Goal: Task Accomplishment & Management: Manage account settings

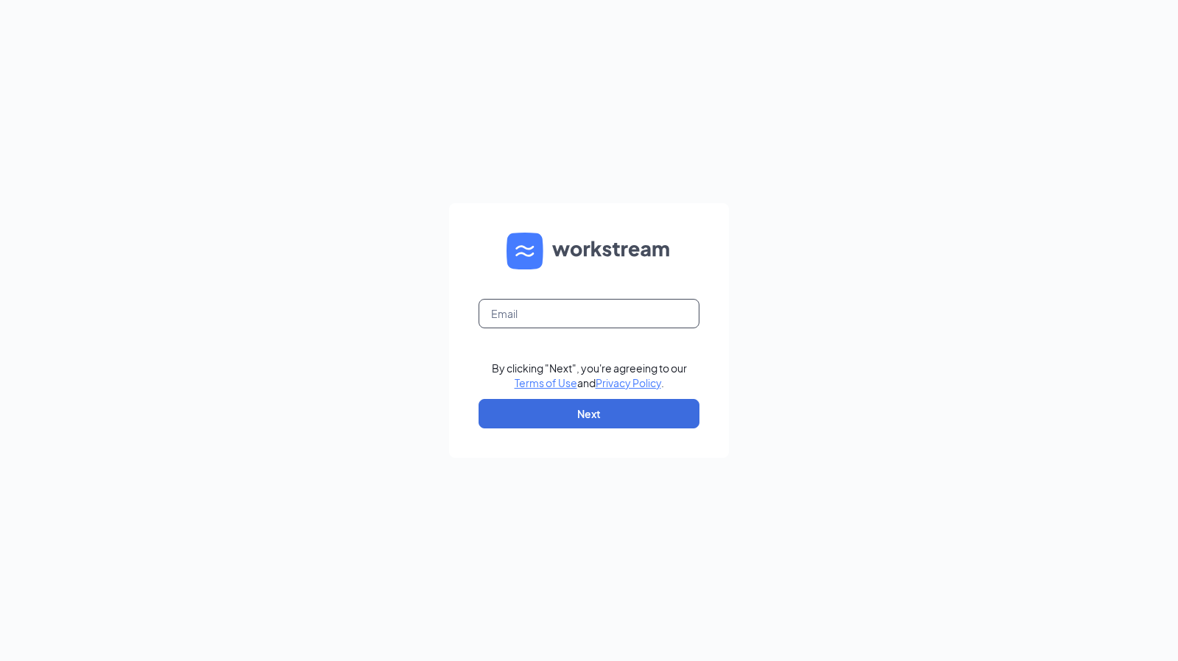
click at [641, 303] on input "text" at bounding box center [588, 313] width 221 height 29
type input "[EMAIL_ADDRESS][DOMAIN_NAME]"
click at [541, 421] on button "Next" at bounding box center [588, 413] width 221 height 29
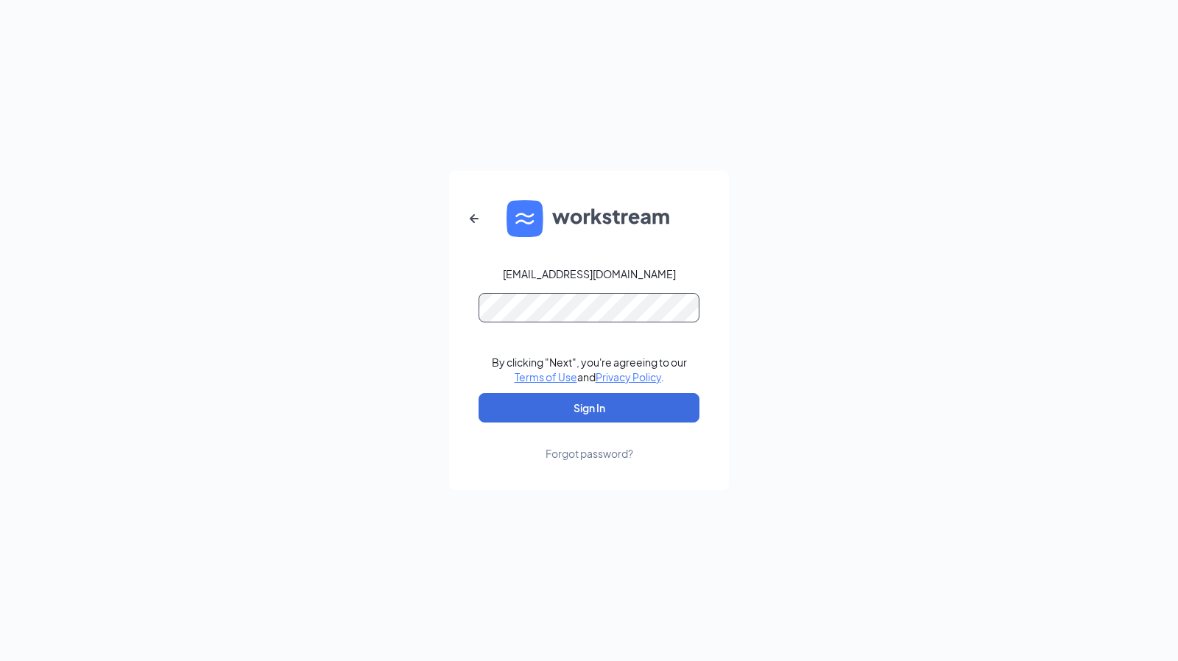
click at [478, 393] on button "Sign In" at bounding box center [588, 407] width 221 height 29
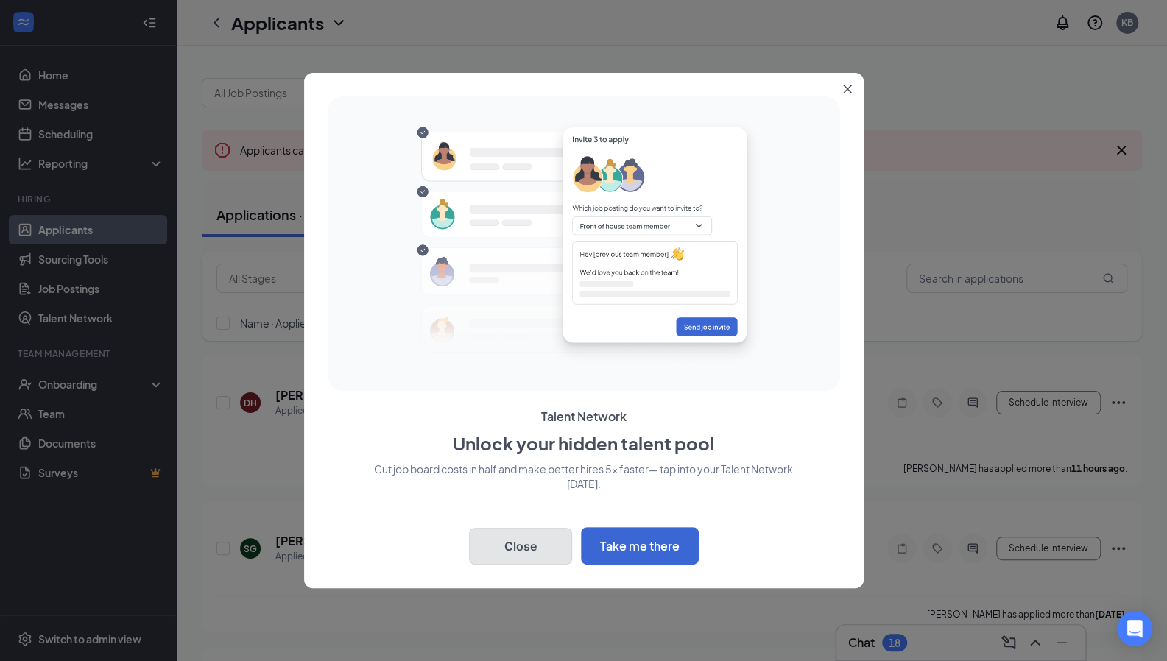
click at [520, 551] on button "Close" at bounding box center [520, 546] width 103 height 37
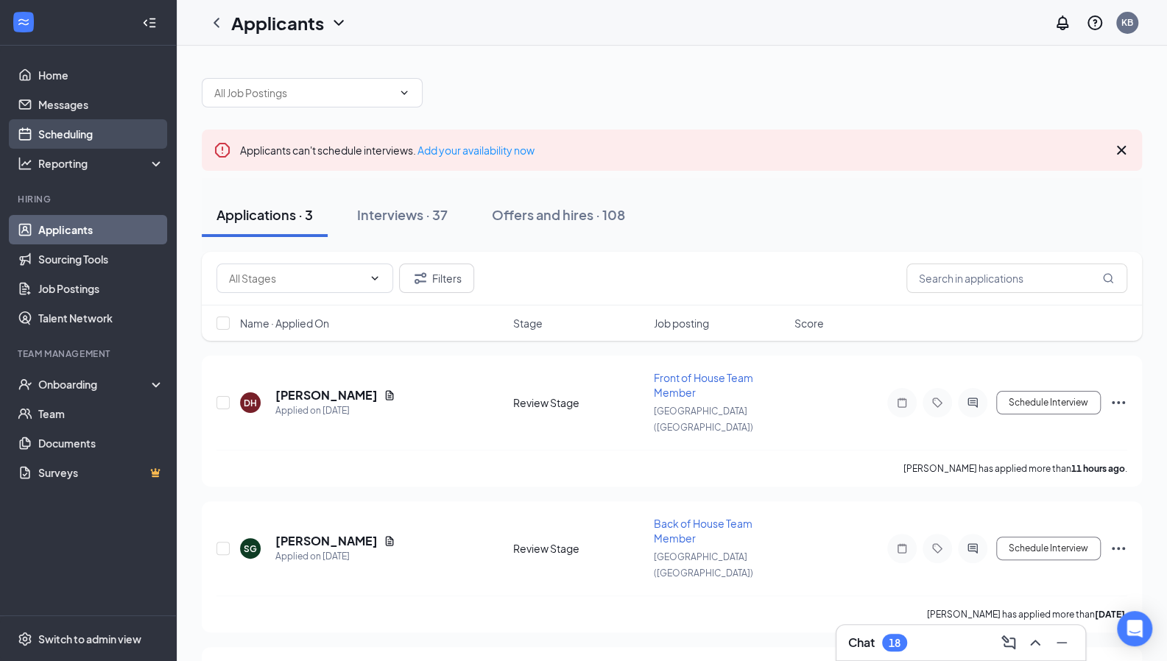
click at [53, 126] on link "Scheduling" at bounding box center [101, 133] width 126 height 29
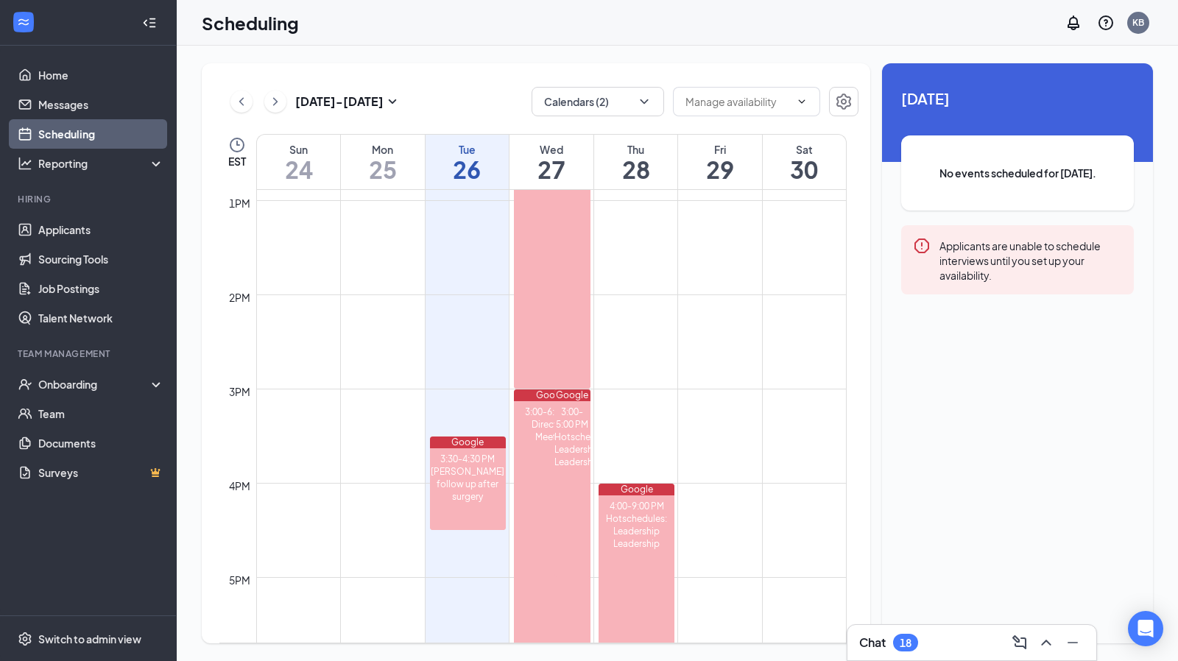
scroll to position [1215, 0]
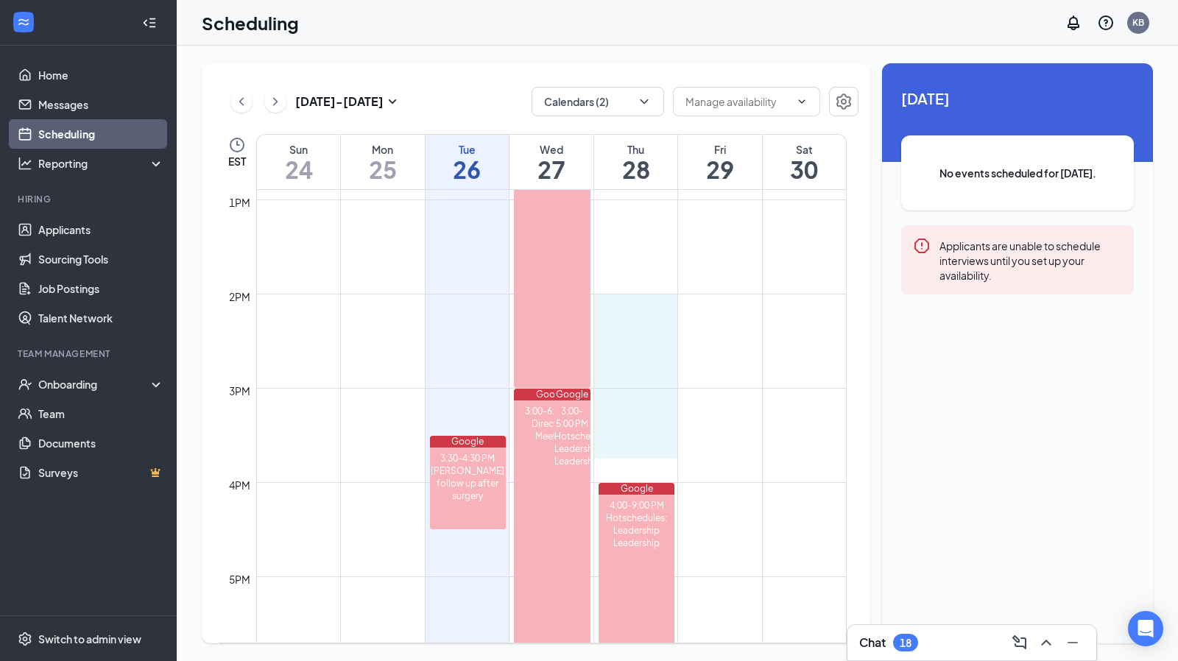
drag, startPoint x: 639, startPoint y: 297, endPoint x: 643, endPoint y: 443, distance: 146.6
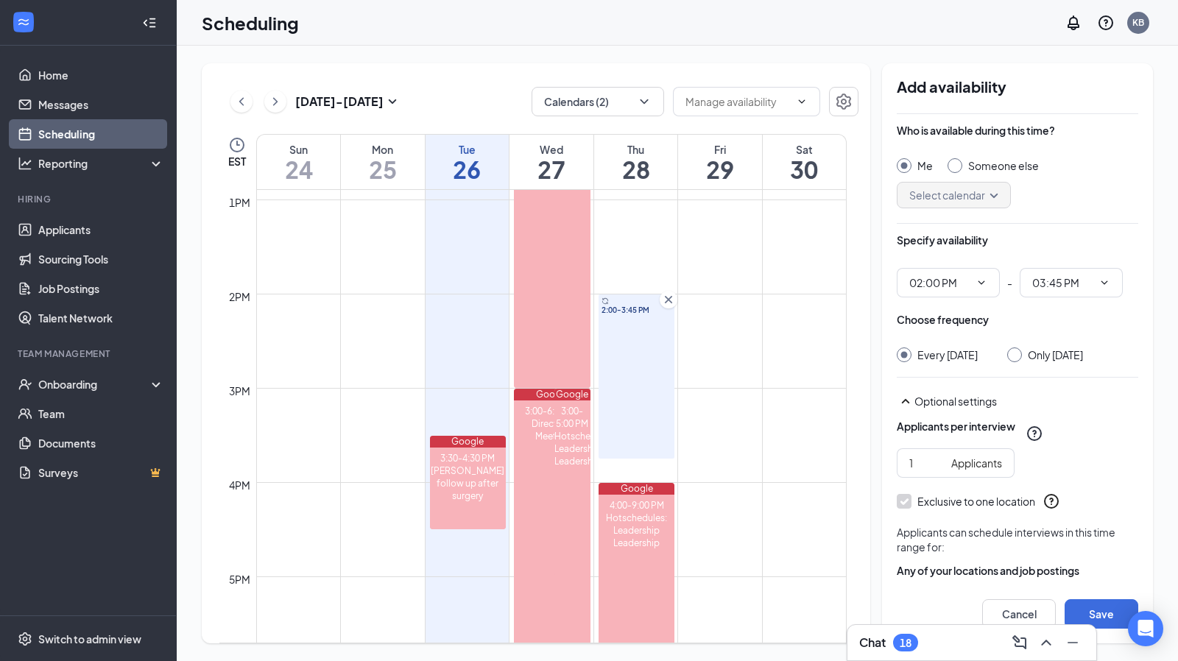
click at [670, 302] on icon "Cross" at bounding box center [668, 299] width 15 height 15
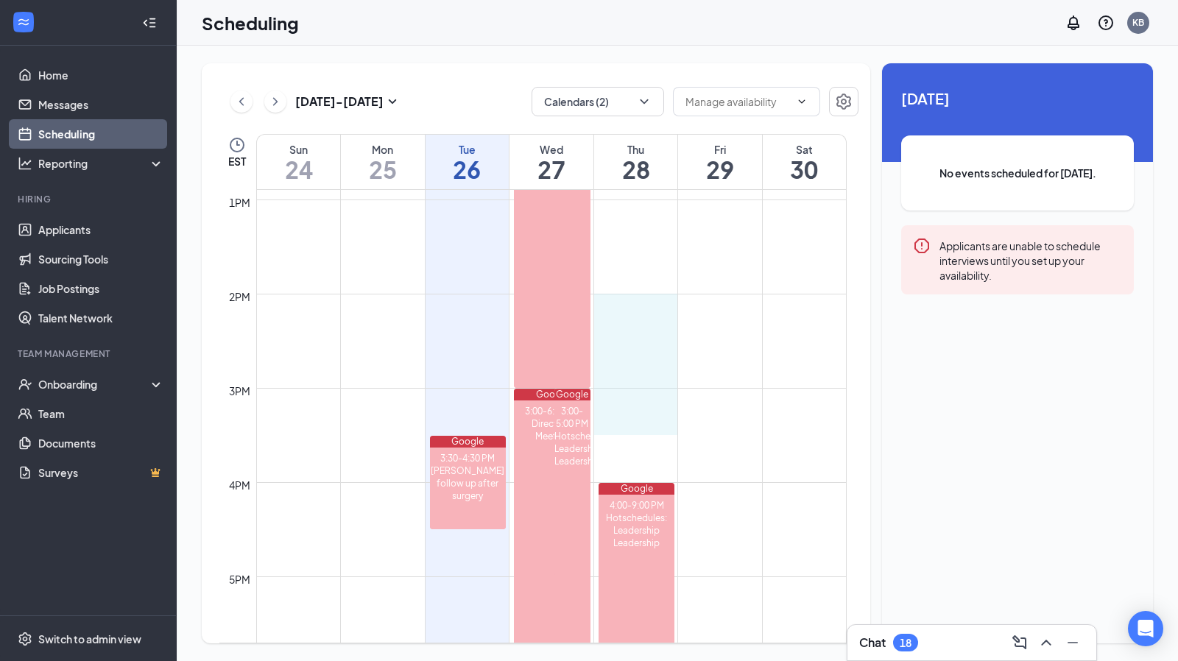
drag, startPoint x: 645, startPoint y: 297, endPoint x: 645, endPoint y: 424, distance: 127.3
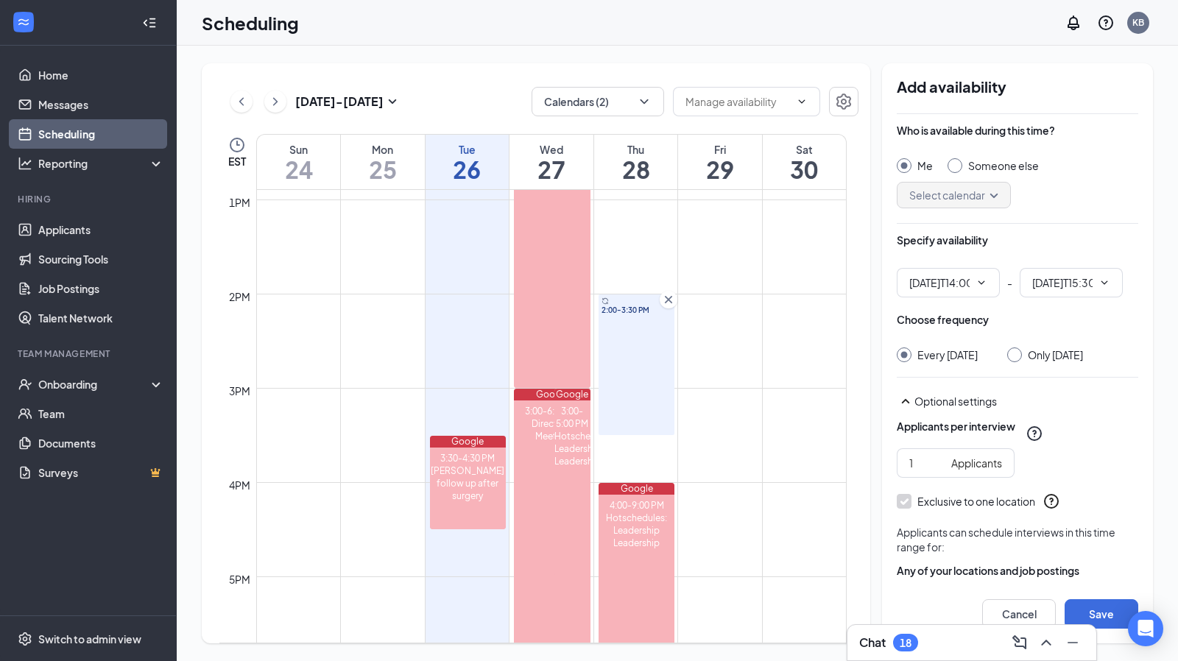
type input "02:00 PM"
type input "03:30 PM"
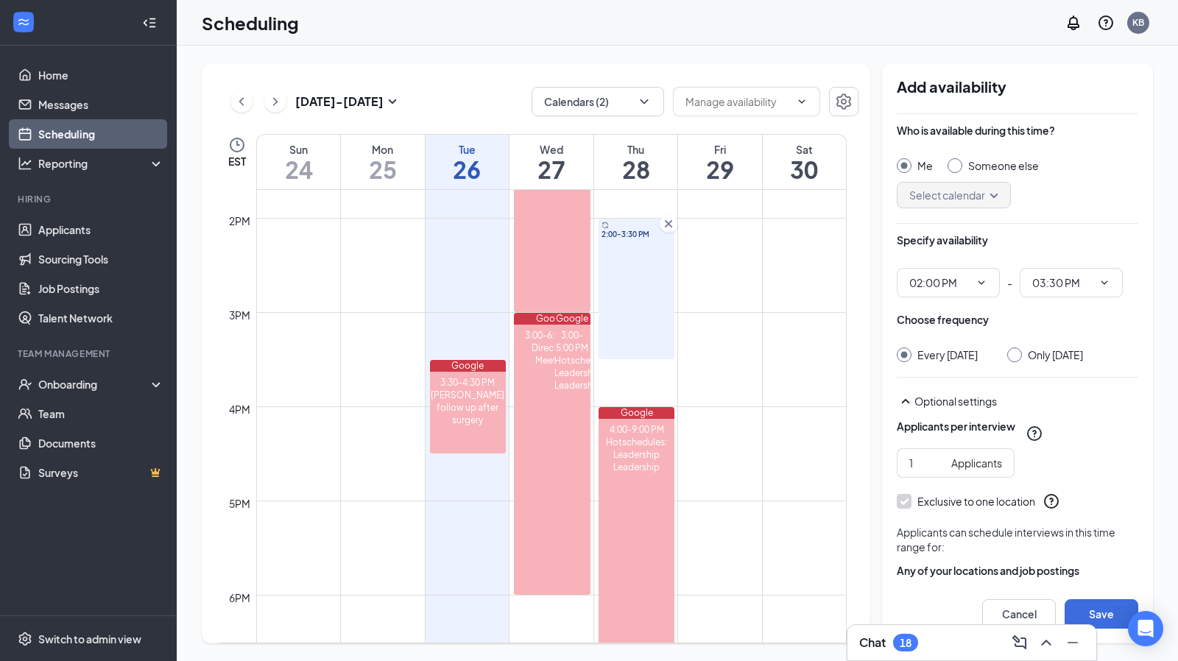
scroll to position [1293, 0]
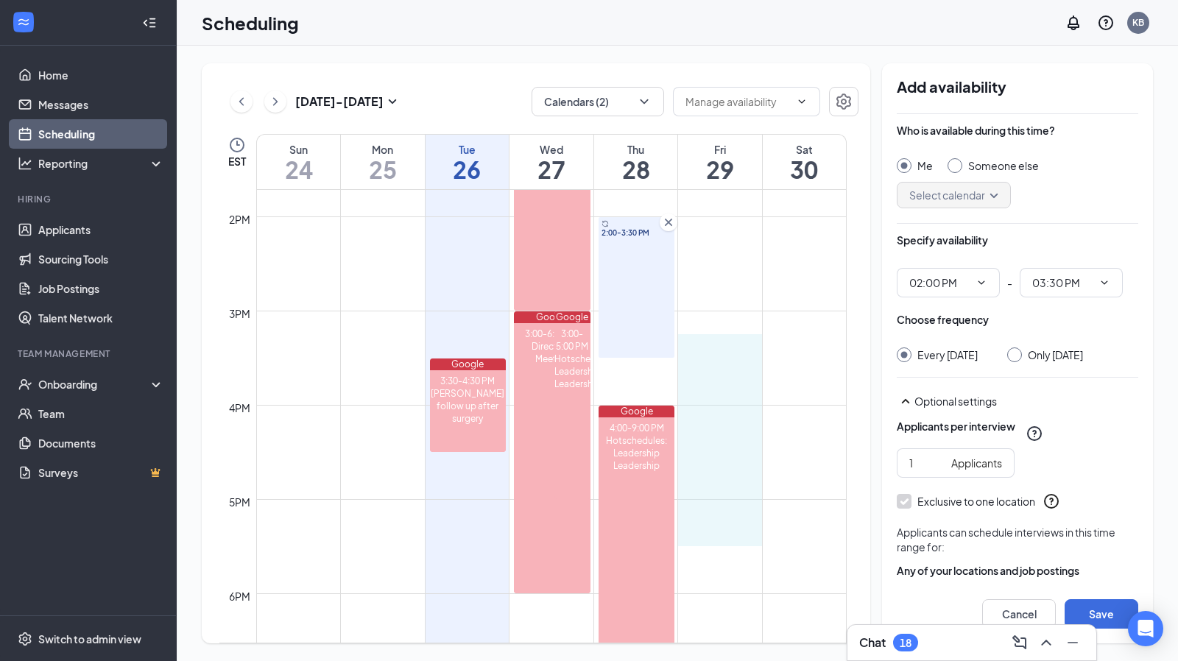
drag, startPoint x: 708, startPoint y: 355, endPoint x: 721, endPoint y: 522, distance: 167.6
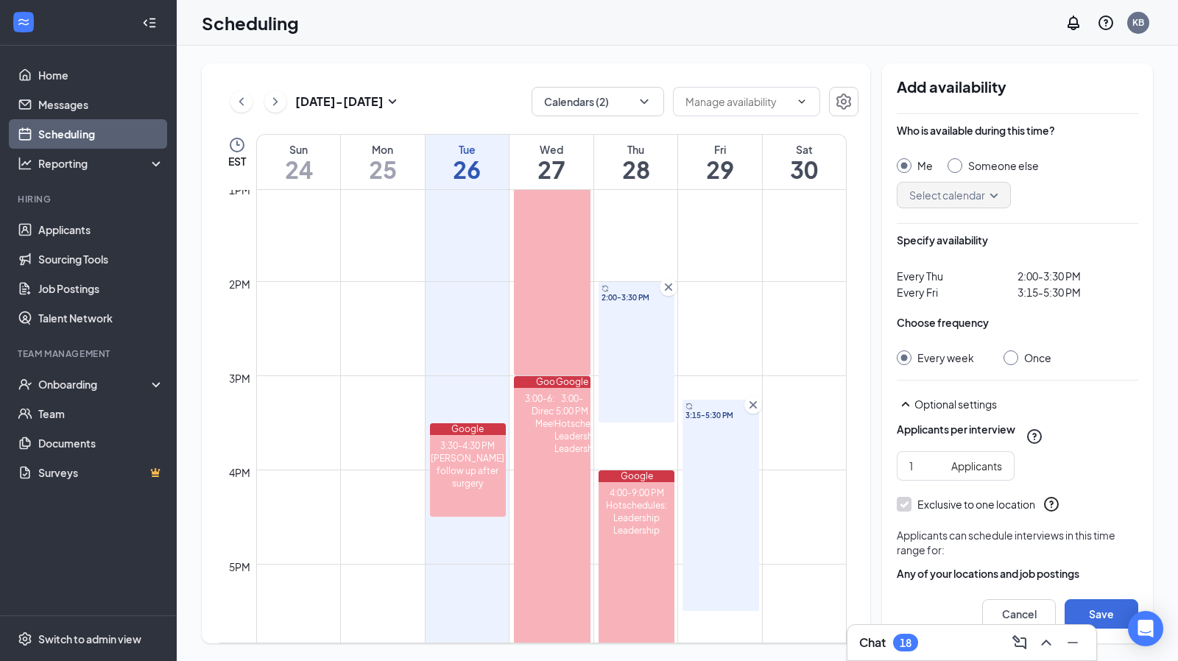
scroll to position [48, 0]
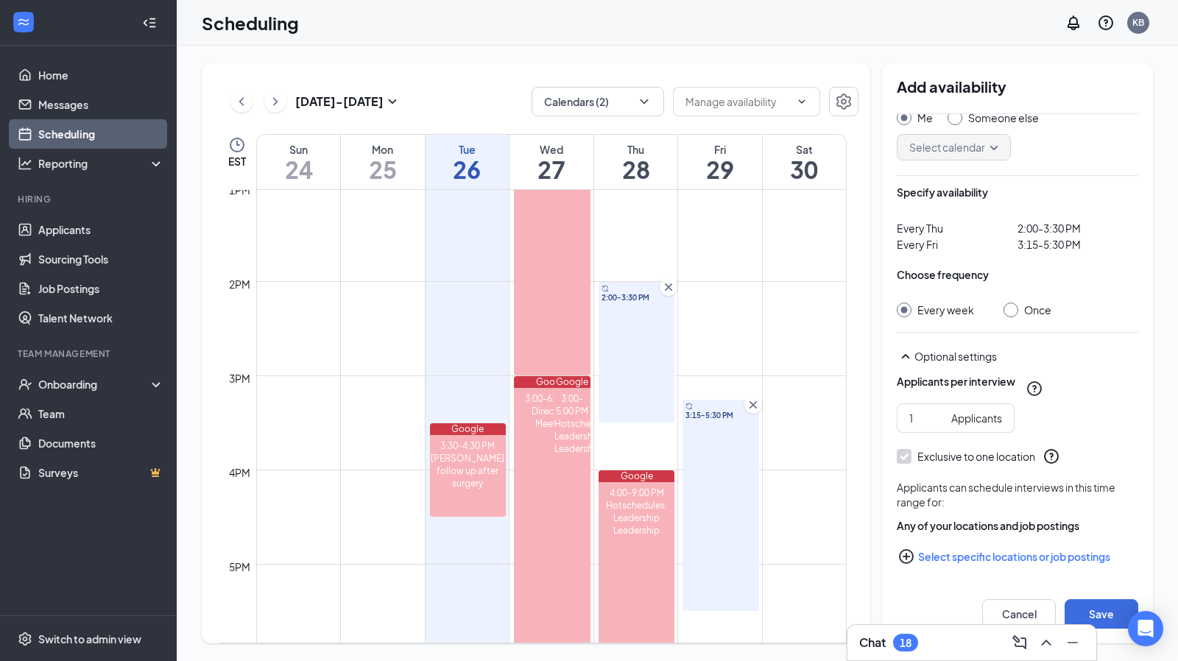
click at [1008, 304] on input "Once" at bounding box center [1008, 308] width 10 height 10
radio input "true"
radio input "false"
click at [921, 553] on button "Select specific locations or job postings" at bounding box center [1017, 556] width 241 height 29
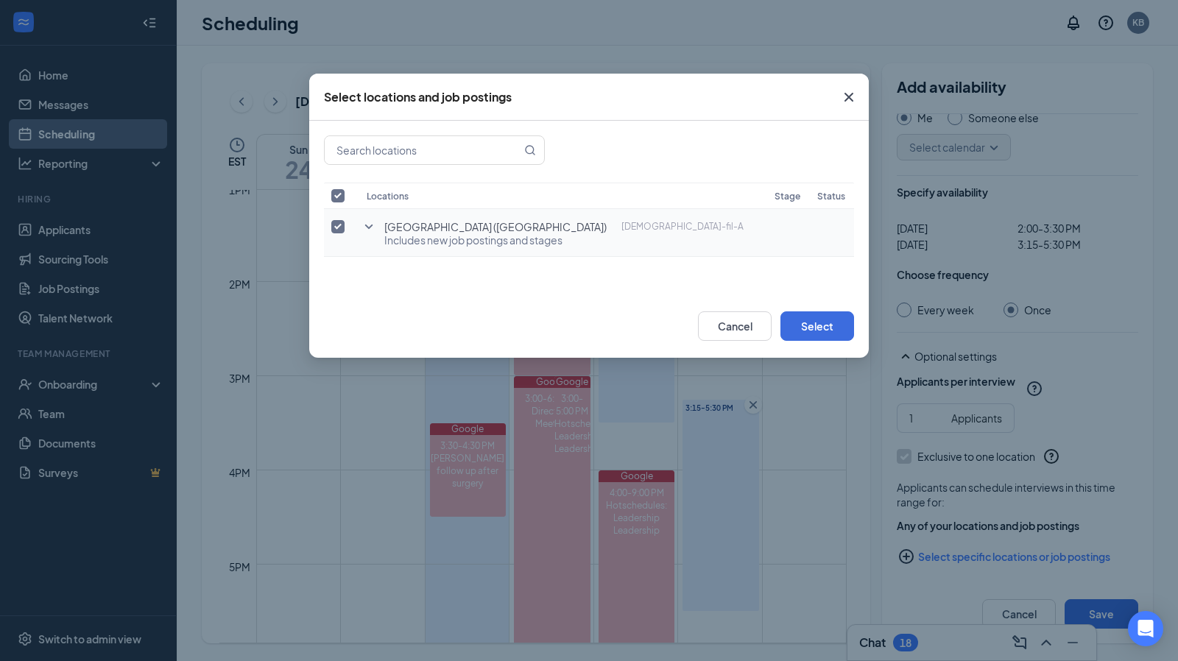
drag, startPoint x: 637, startPoint y: 255, endPoint x: 393, endPoint y: 216, distance: 246.6
click at [393, 216] on td "[GEOGRAPHIC_DATA] ([GEOGRAPHIC_DATA]) [DEMOGRAPHIC_DATA]-fil-A Includes new job…" at bounding box center [563, 233] width 408 height 48
click at [383, 225] on td "[GEOGRAPHIC_DATA] ([GEOGRAPHIC_DATA]) [DEMOGRAPHIC_DATA]-fil-A Includes new job…" at bounding box center [563, 233] width 408 height 48
click at [375, 227] on icon "SmallChevronDown" at bounding box center [369, 227] width 18 height 18
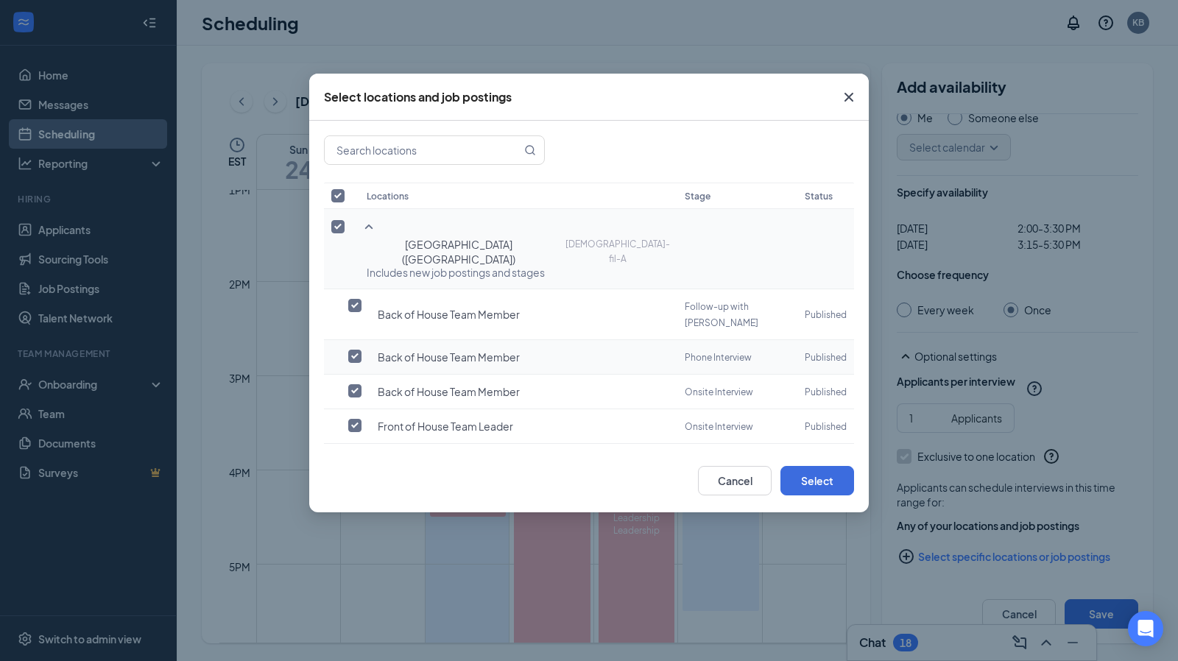
click at [357, 350] on input "checkbox" at bounding box center [354, 356] width 13 height 13
checkbox input "true"
checkbox input "false"
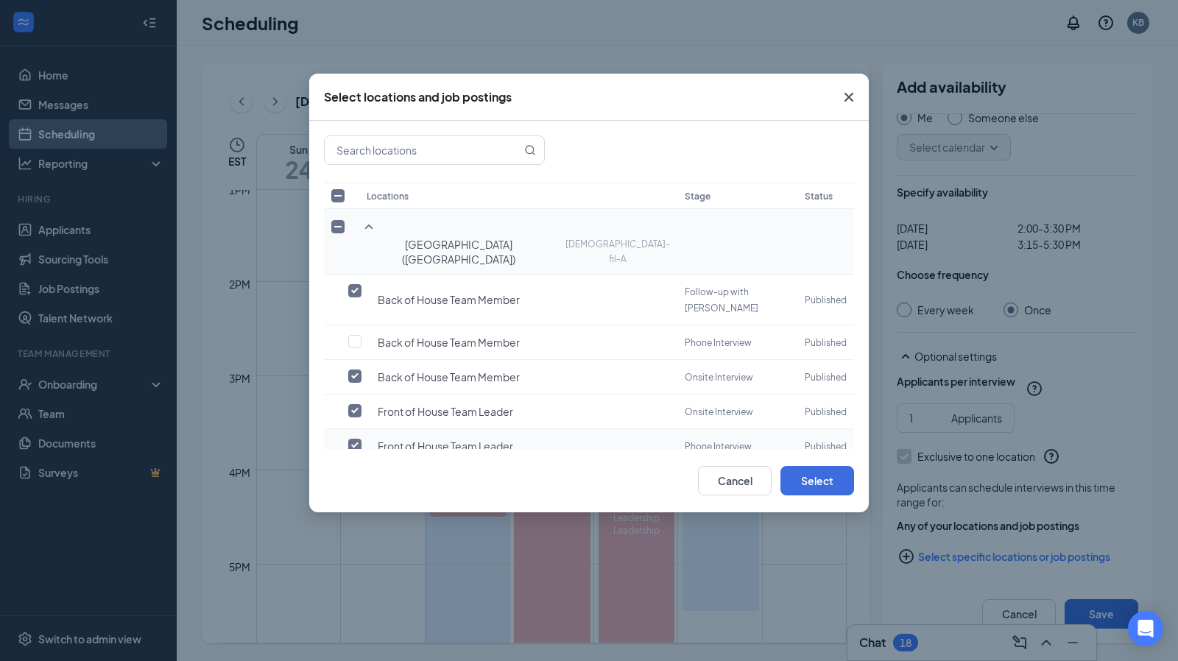
click at [356, 439] on input "checkbox" at bounding box center [354, 445] width 13 height 13
checkbox input "false"
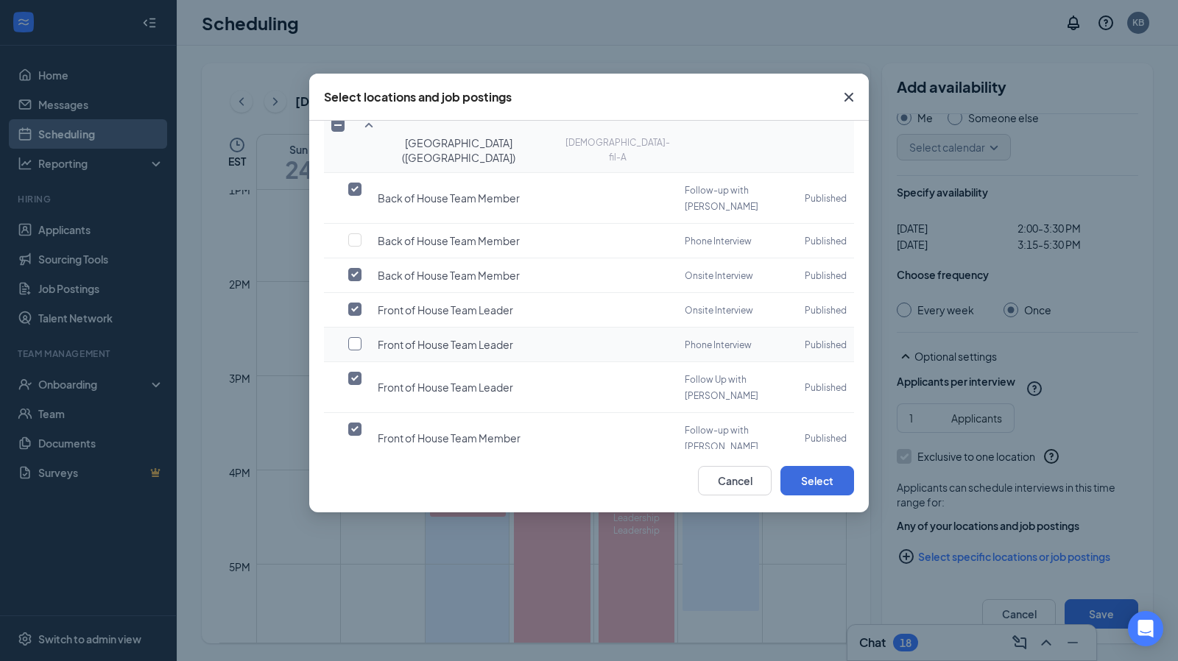
scroll to position [112, 0]
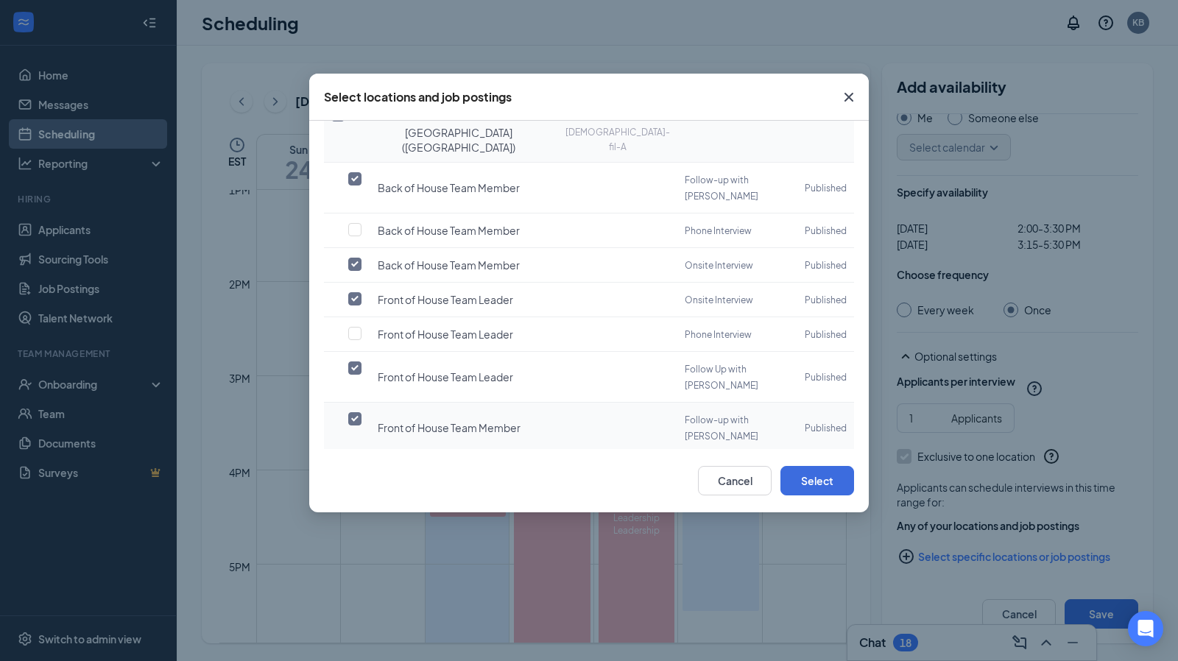
click at [354, 412] on input "checkbox" at bounding box center [354, 418] width 13 height 13
checkbox input "false"
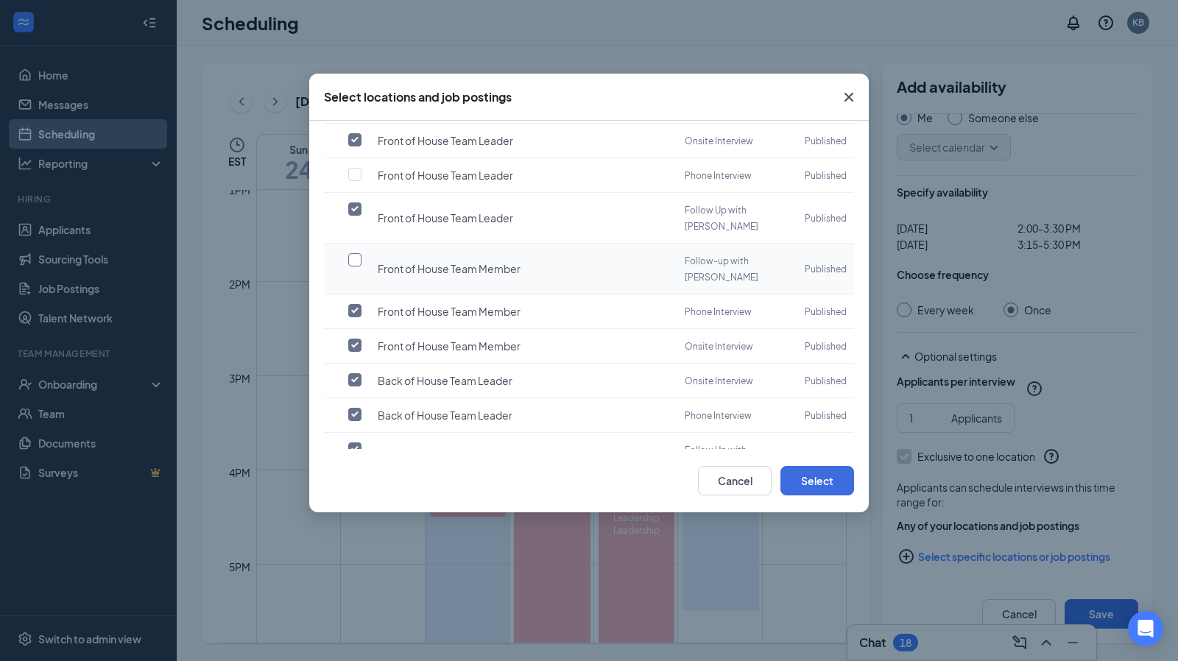
scroll to position [276, 0]
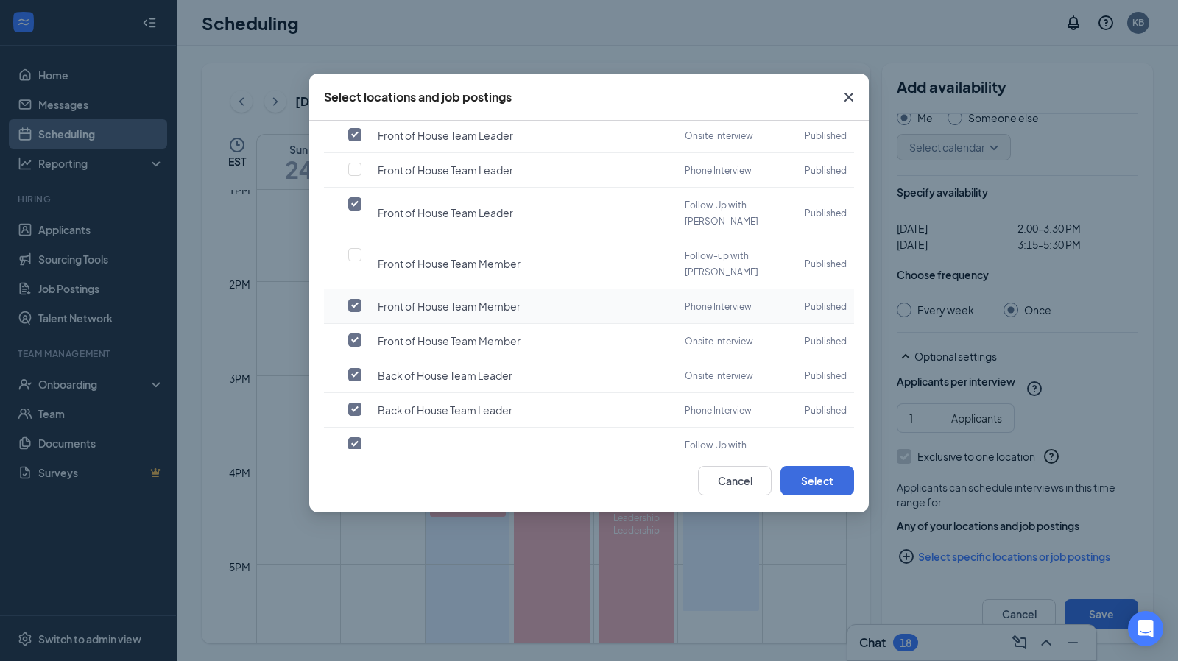
click at [356, 299] on input "checkbox" at bounding box center [354, 305] width 13 height 13
checkbox input "false"
click at [356, 403] on input "checkbox" at bounding box center [354, 409] width 13 height 13
checkbox input "false"
click at [355, 488] on input "checkbox" at bounding box center [354, 494] width 13 height 13
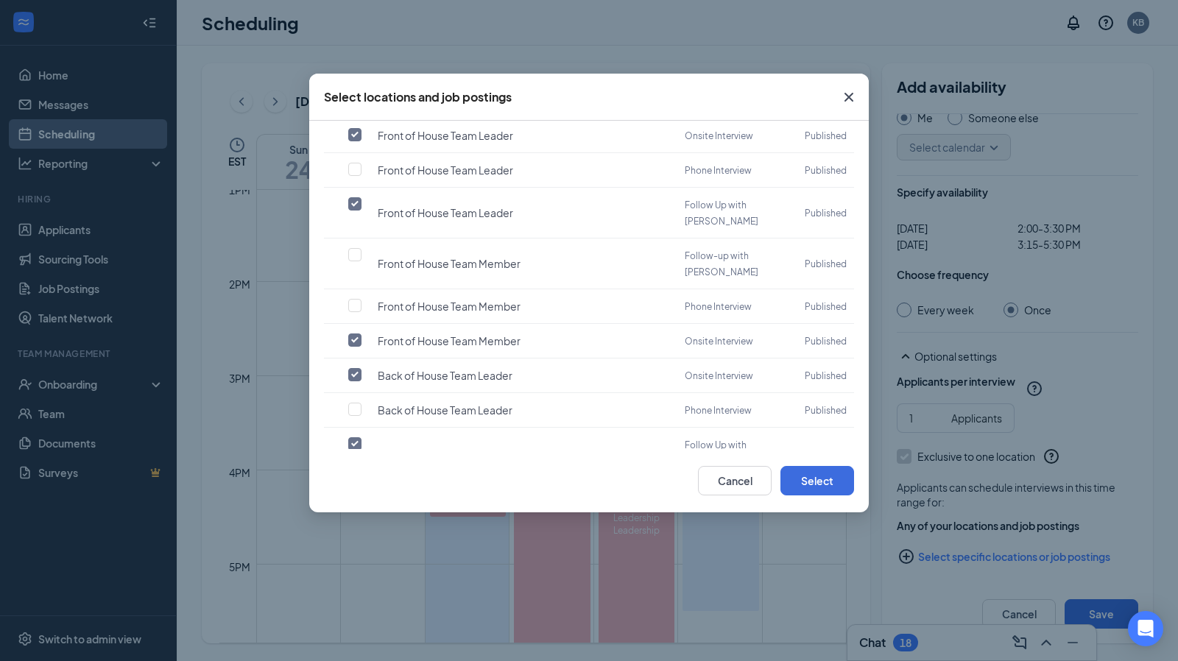
checkbox input "false"
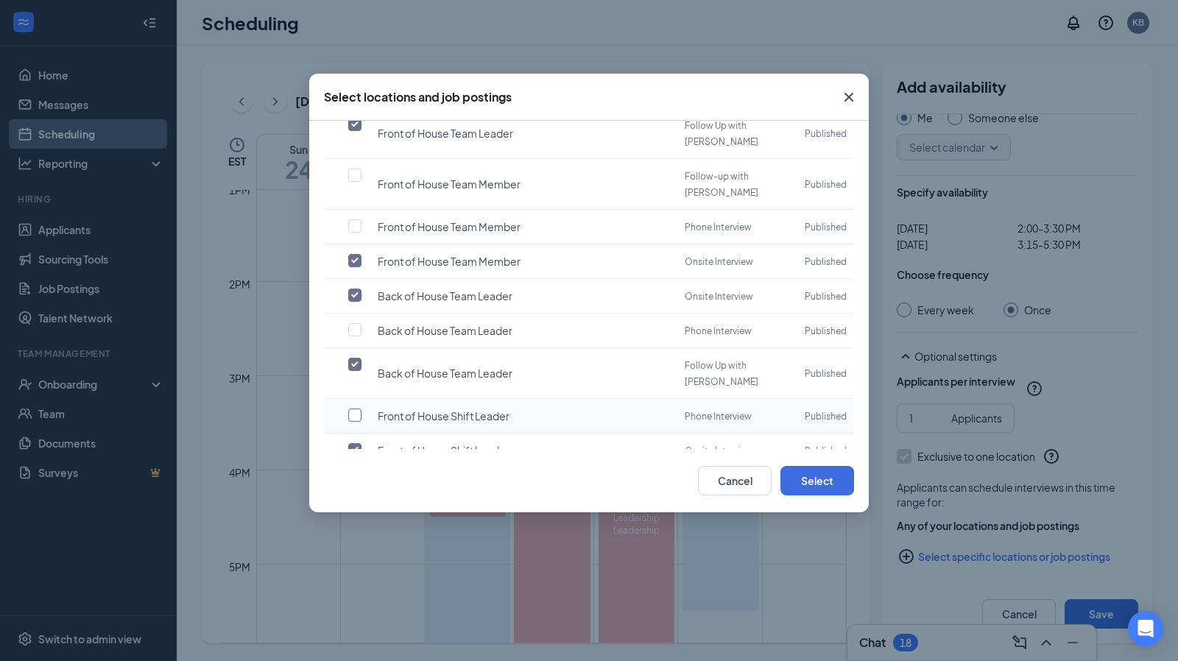
scroll to position [357, 0]
click at [356, 476] on input "checkbox" at bounding box center [354, 482] width 13 height 13
checkbox input "false"
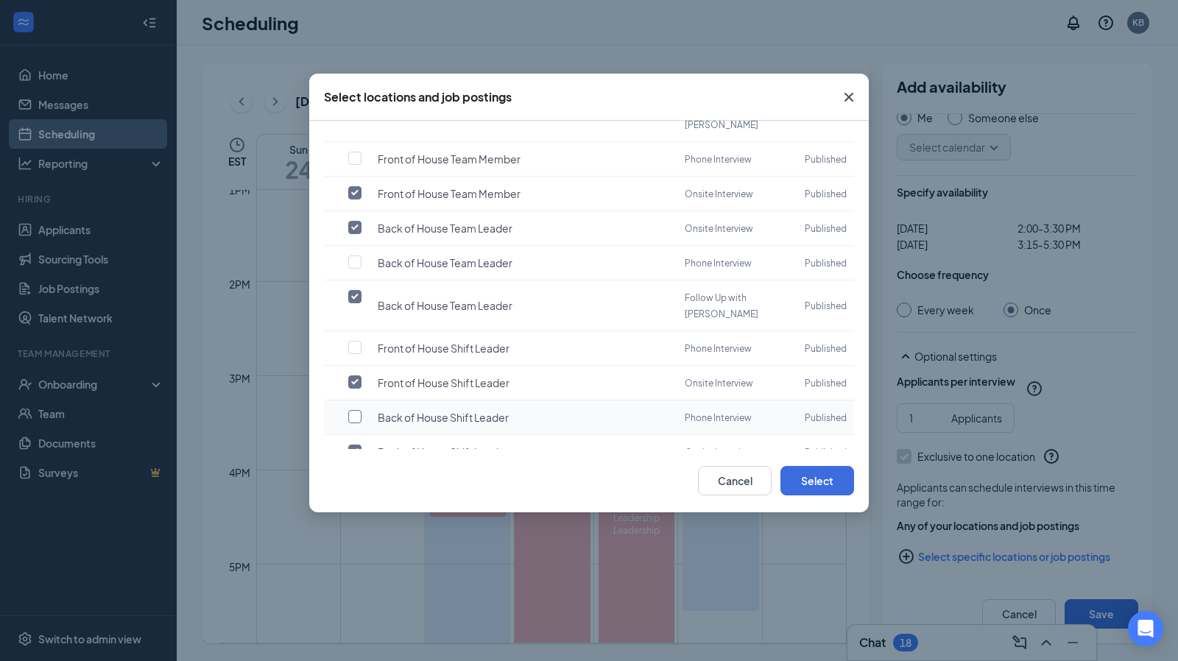
scroll to position [425, 0]
click at [356, 478] on input "checkbox" at bounding box center [354, 484] width 13 height 13
checkbox input "false"
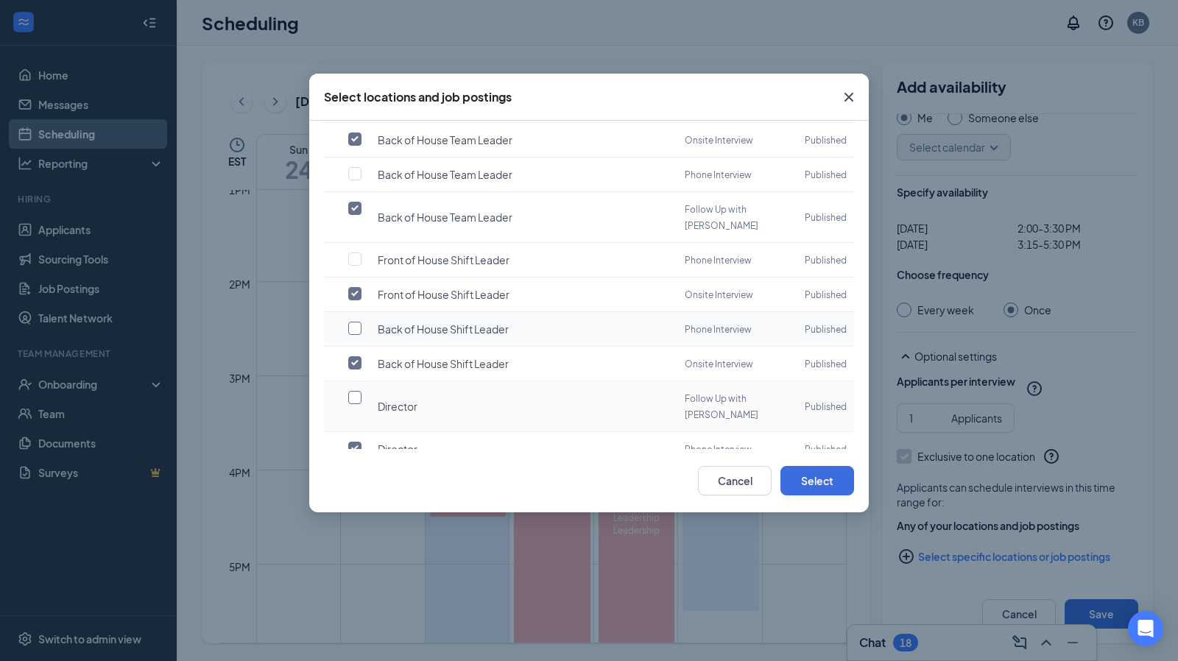
scroll to position [516, 0]
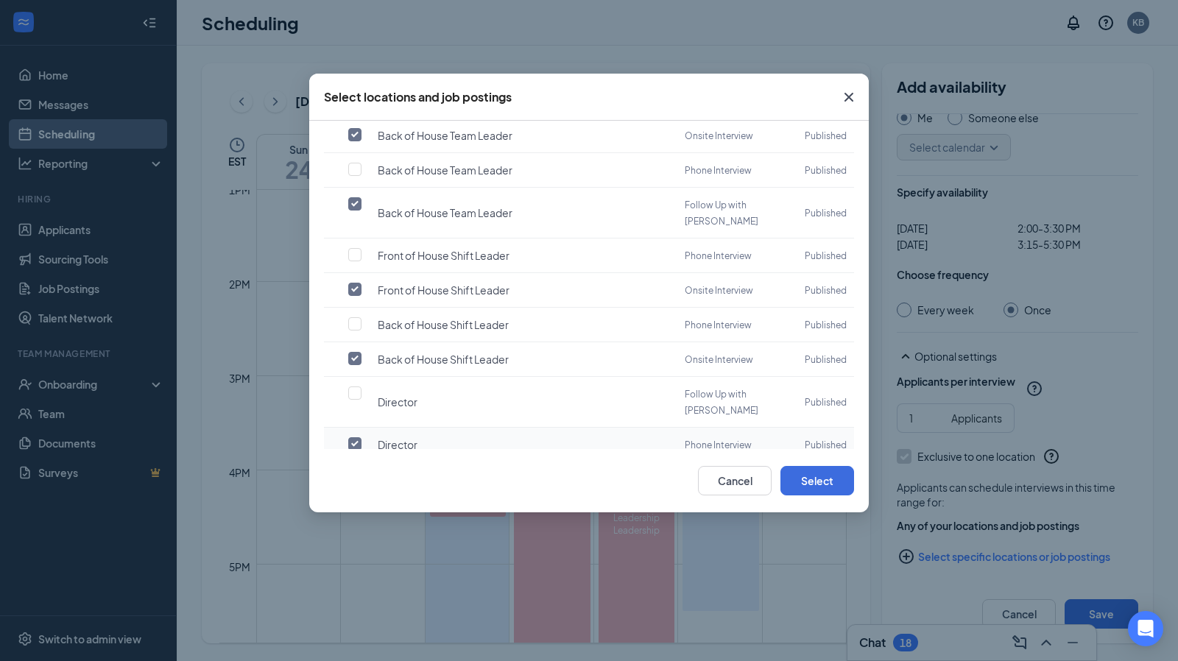
click at [361, 437] on input "checkbox" at bounding box center [354, 443] width 13 height 13
checkbox input "false"
click at [358, 506] on input "checkbox" at bounding box center [354, 512] width 13 height 13
checkbox input "false"
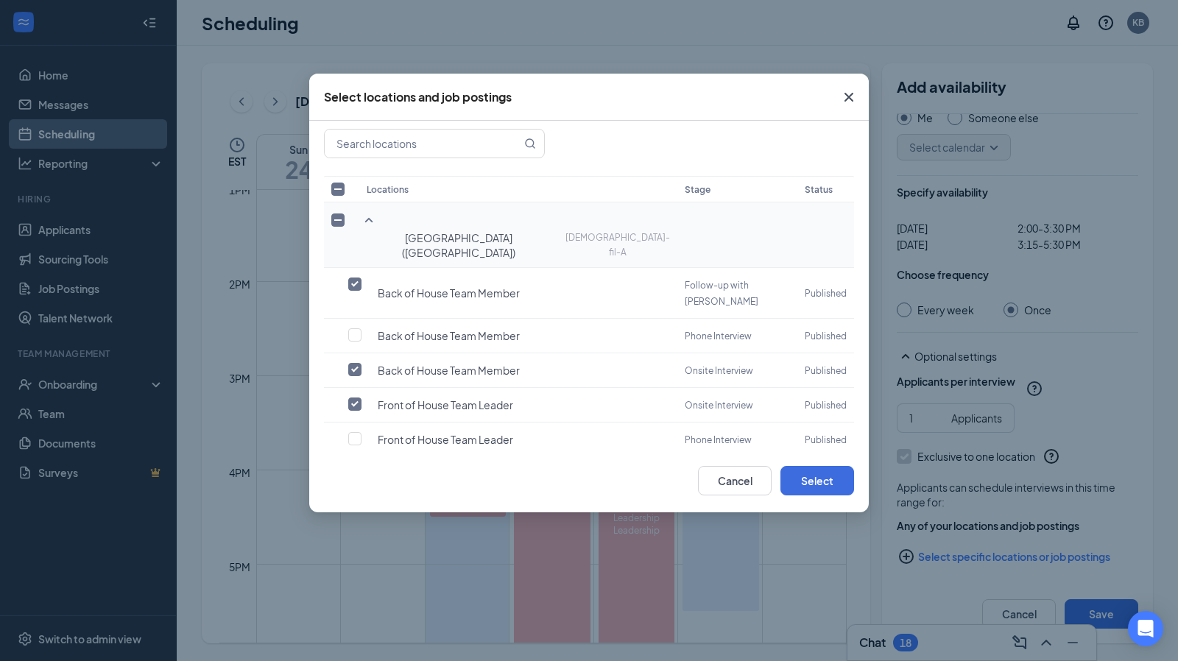
scroll to position [0, 0]
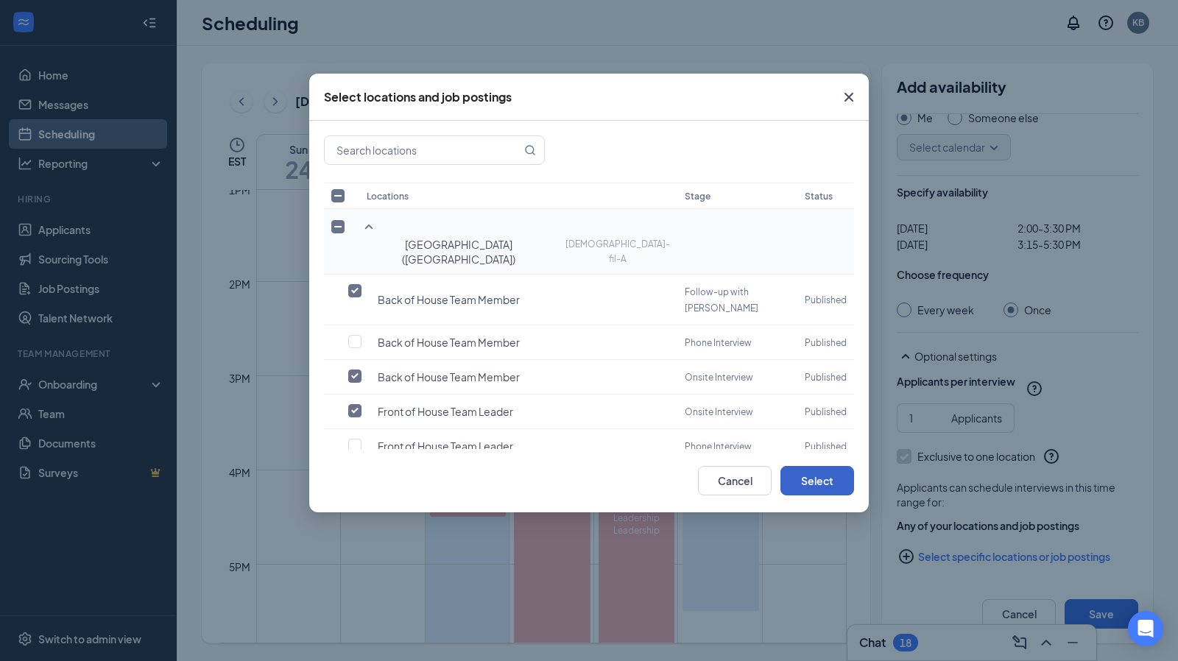
click at [806, 484] on button "Select" at bounding box center [817, 480] width 74 height 29
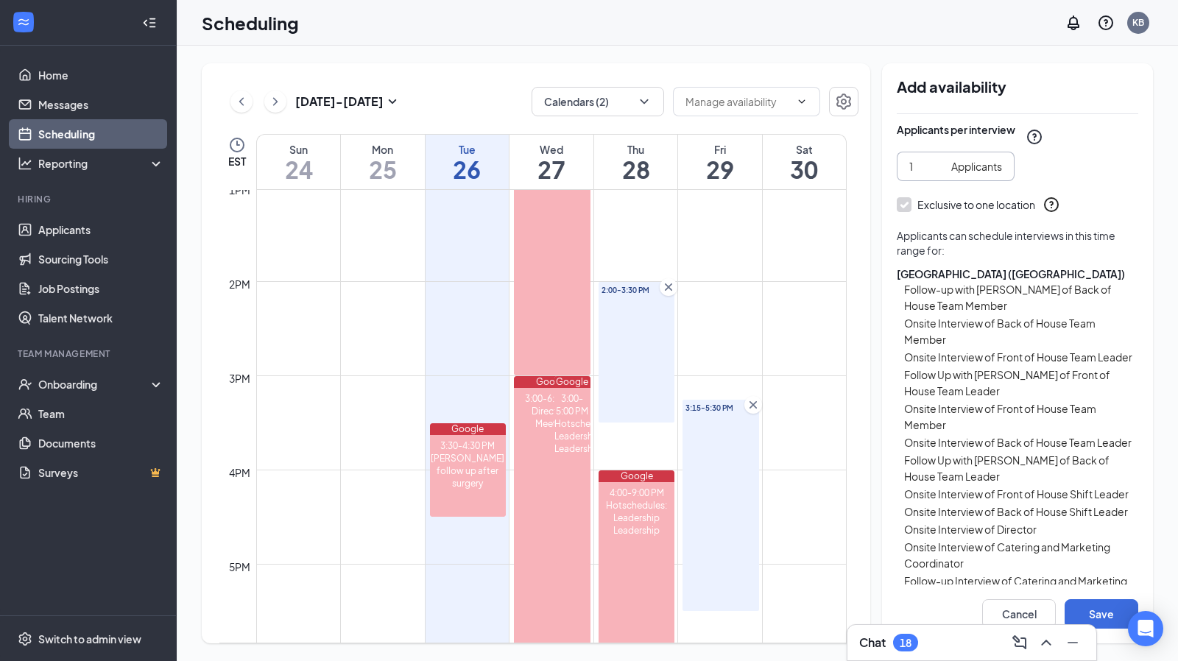
scroll to position [300, 0]
click at [1112, 613] on button "Save" at bounding box center [1101, 613] width 74 height 29
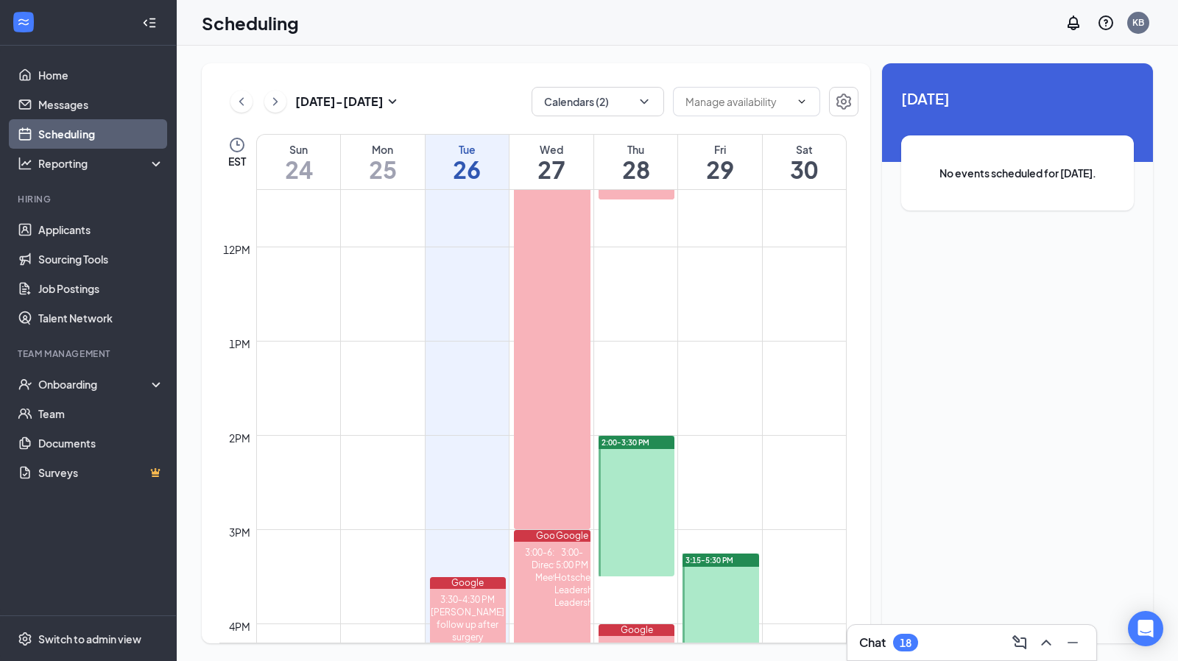
scroll to position [1072, 0]
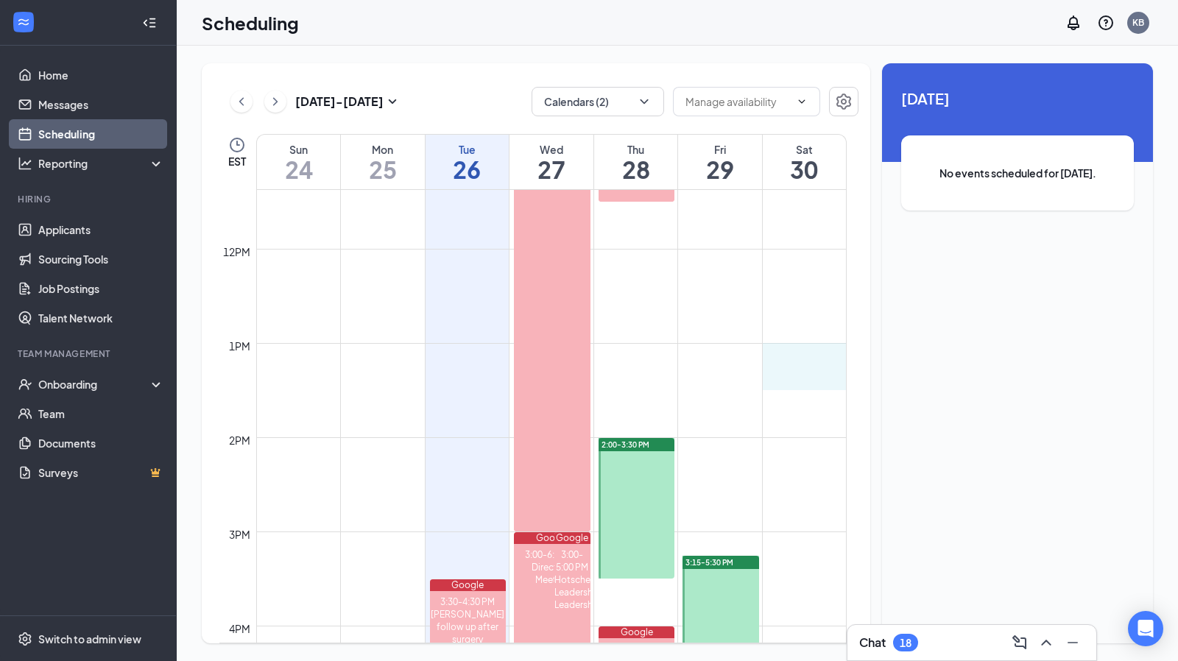
drag, startPoint x: 794, startPoint y: 381, endPoint x: 792, endPoint y: 360, distance: 21.5
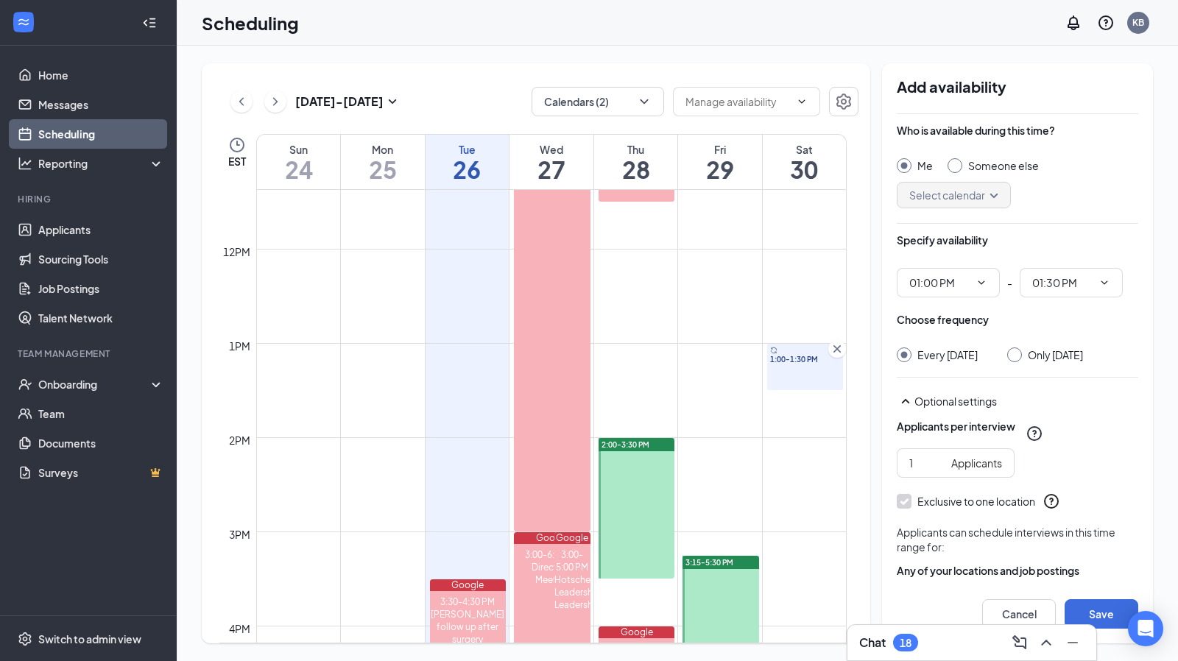
type input "01:00 PM"
type input "01:30 PM"
click at [833, 347] on icon "Cross" at bounding box center [837, 349] width 15 height 15
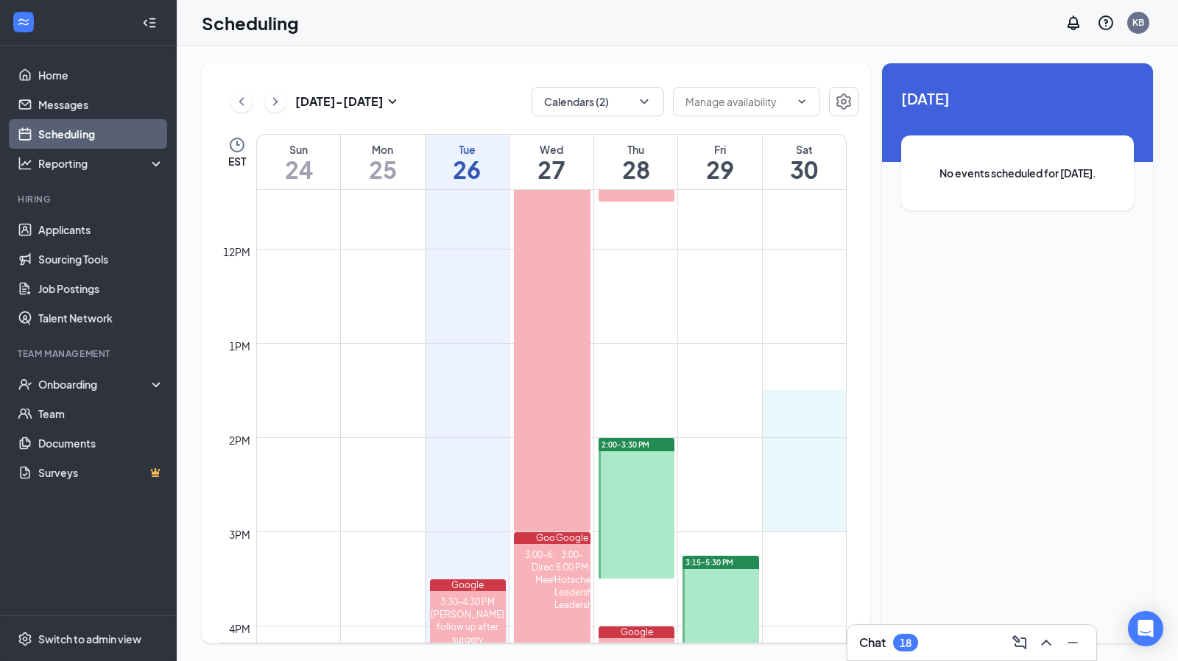
drag, startPoint x: 802, startPoint y: 400, endPoint x: 796, endPoint y: 528, distance: 128.2
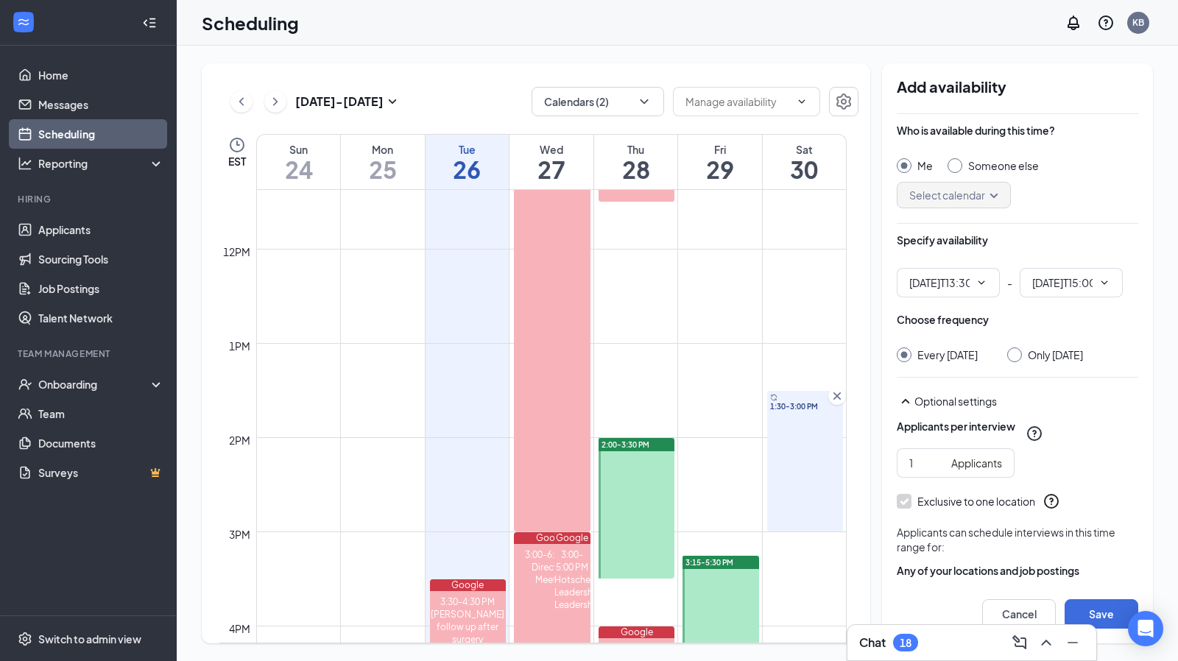
type input "01:30 PM"
type input "03:00 PM"
click at [1025, 347] on div "Only [DATE]" at bounding box center [1045, 354] width 76 height 15
click at [1022, 351] on div at bounding box center [1014, 354] width 15 height 15
click at [1017, 354] on input "Only [DATE]" at bounding box center [1012, 352] width 10 height 10
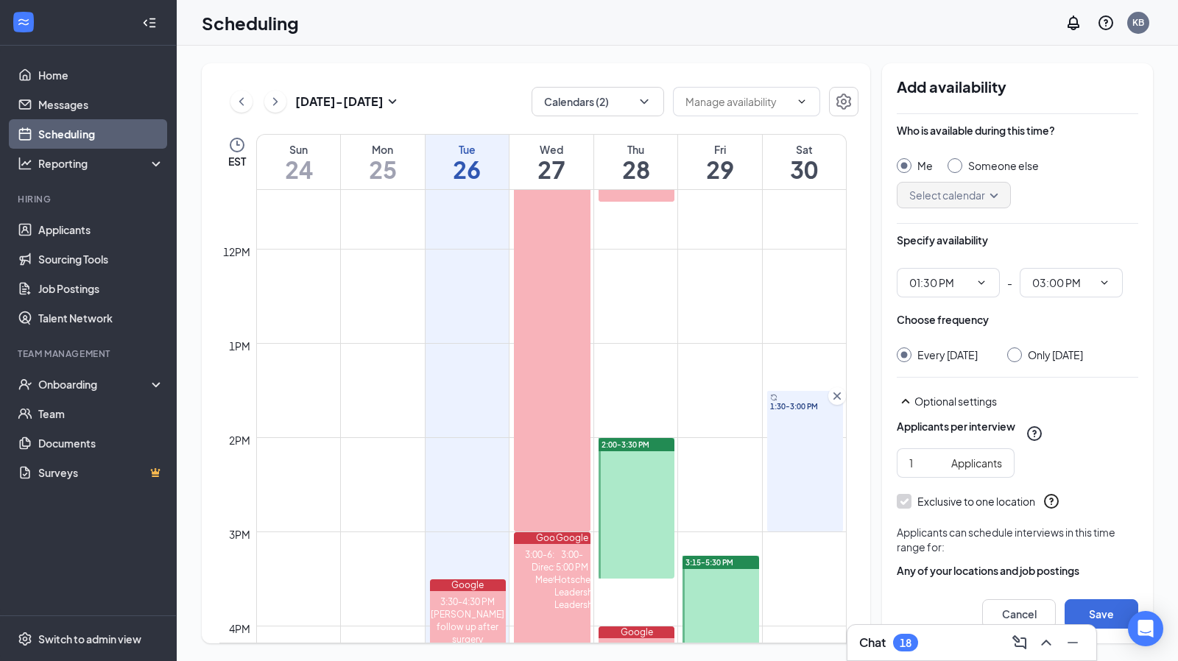
radio input "true"
radio input "false"
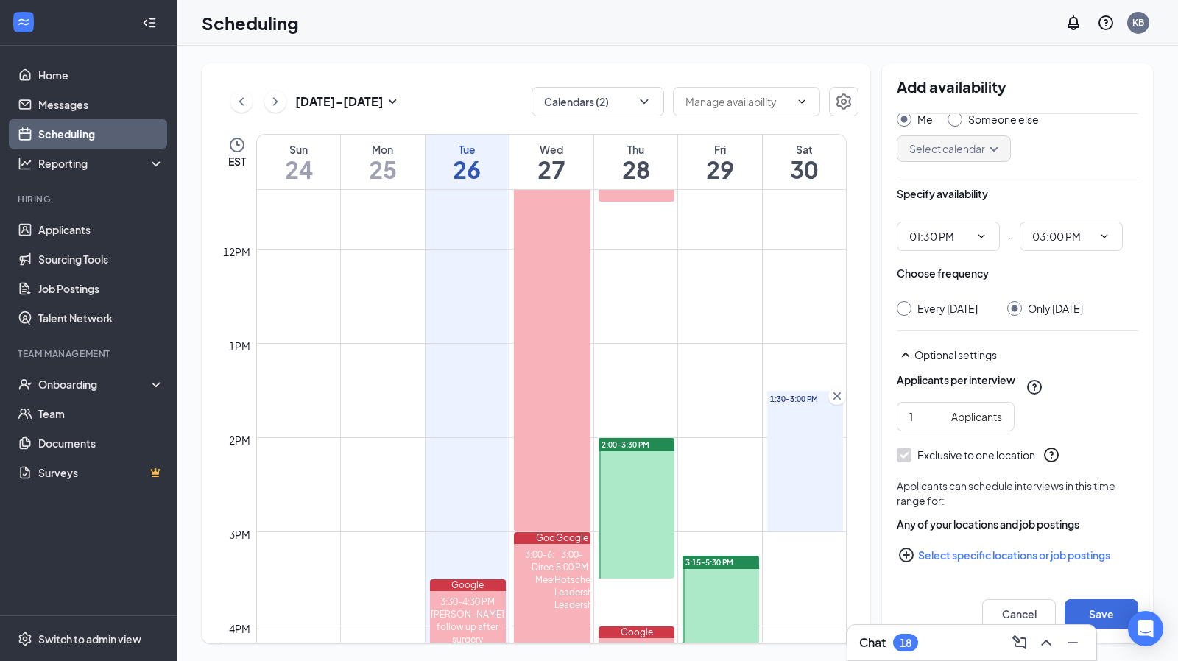
click at [950, 554] on button "Select specific locations or job postings" at bounding box center [1017, 554] width 241 height 29
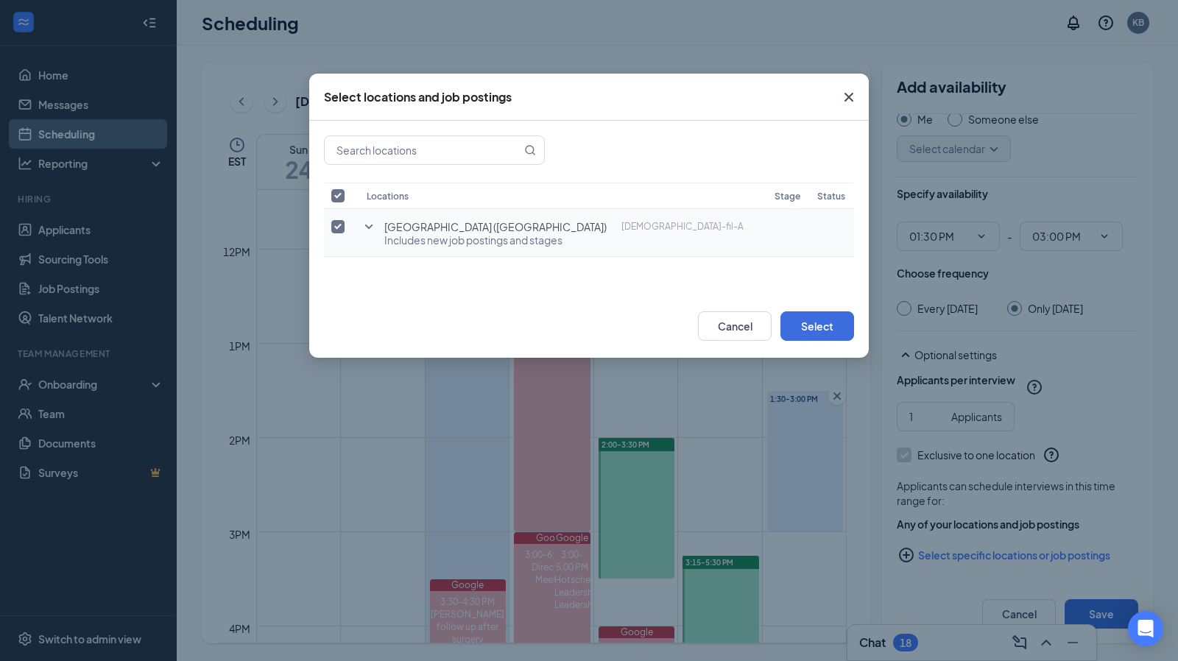
click at [370, 222] on icon "SmallChevronDown" at bounding box center [369, 227] width 18 height 18
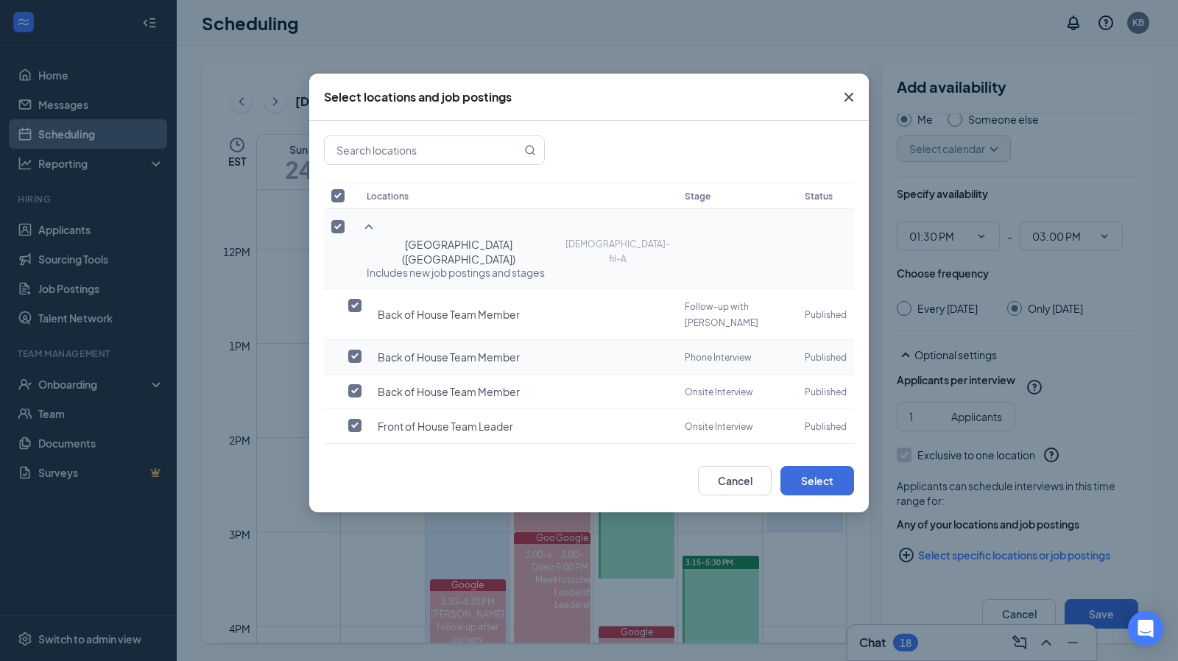
click at [384, 340] on td "Back of House Team Member" at bounding box center [518, 357] width 318 height 35
click at [355, 349] on label at bounding box center [358, 356] width 21 height 15
click at [355, 350] on input "checkbox" at bounding box center [354, 356] width 13 height 13
checkbox input "true"
checkbox input "false"
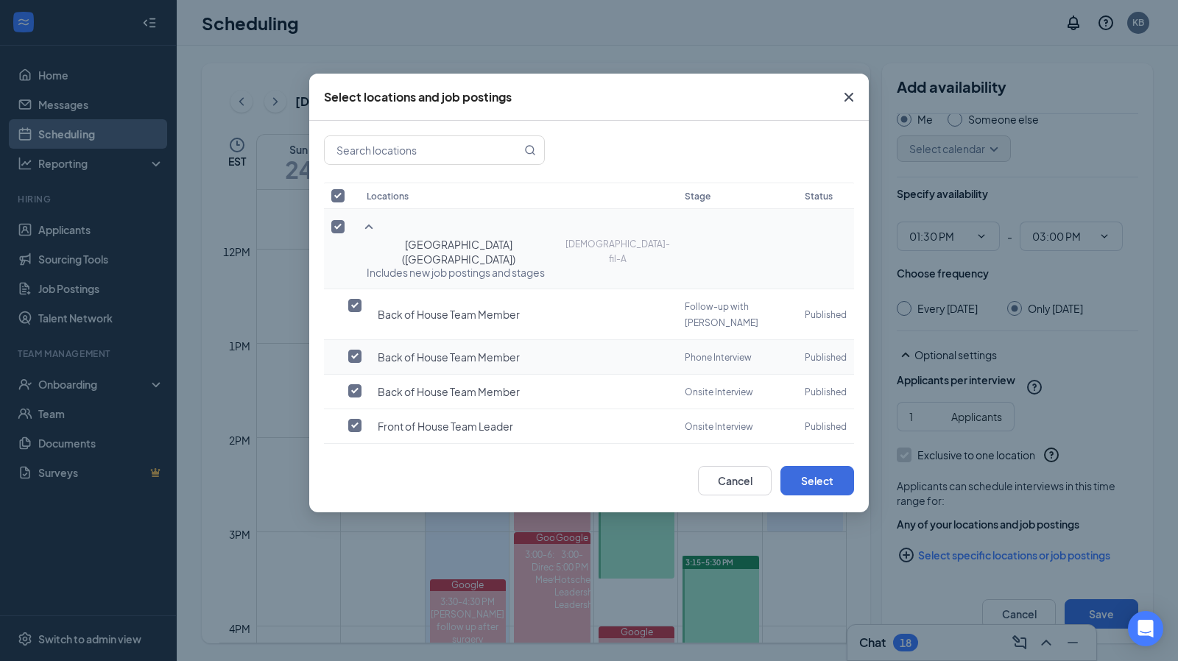
checkbox input "false"
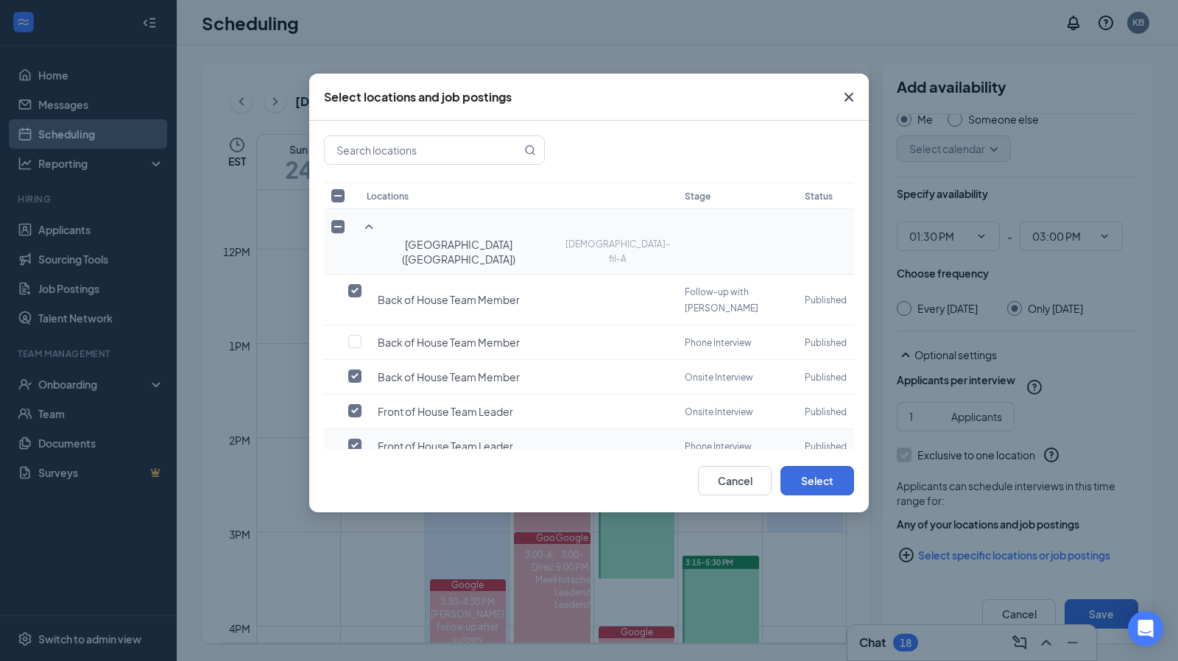
click at [356, 439] on input "checkbox" at bounding box center [354, 445] width 13 height 13
checkbox input "false"
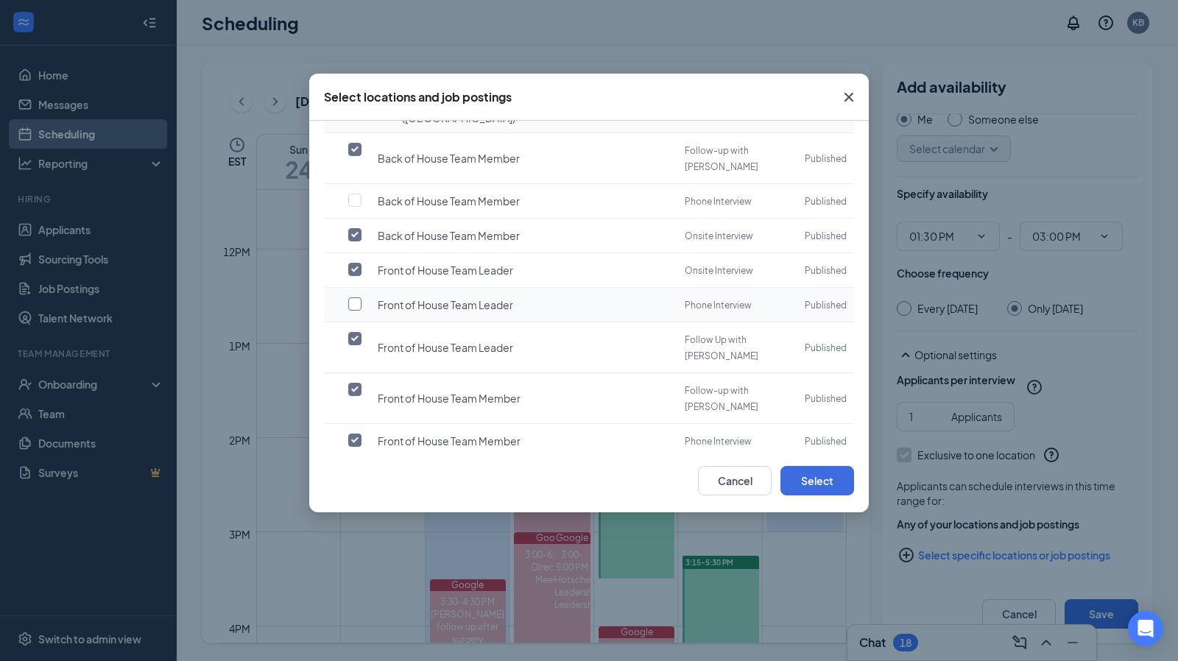
scroll to position [151, 0]
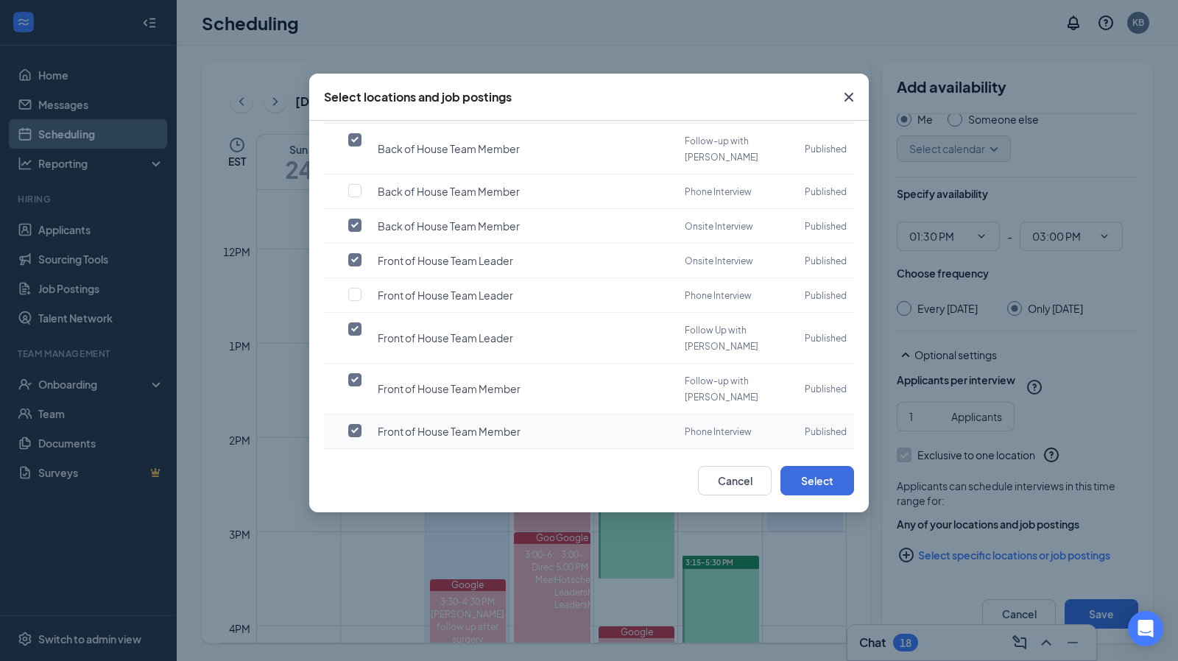
click at [353, 424] on input "checkbox" at bounding box center [354, 430] width 13 height 13
checkbox input "false"
click at [355, 528] on input "checkbox" at bounding box center [354, 534] width 13 height 13
checkbox input "false"
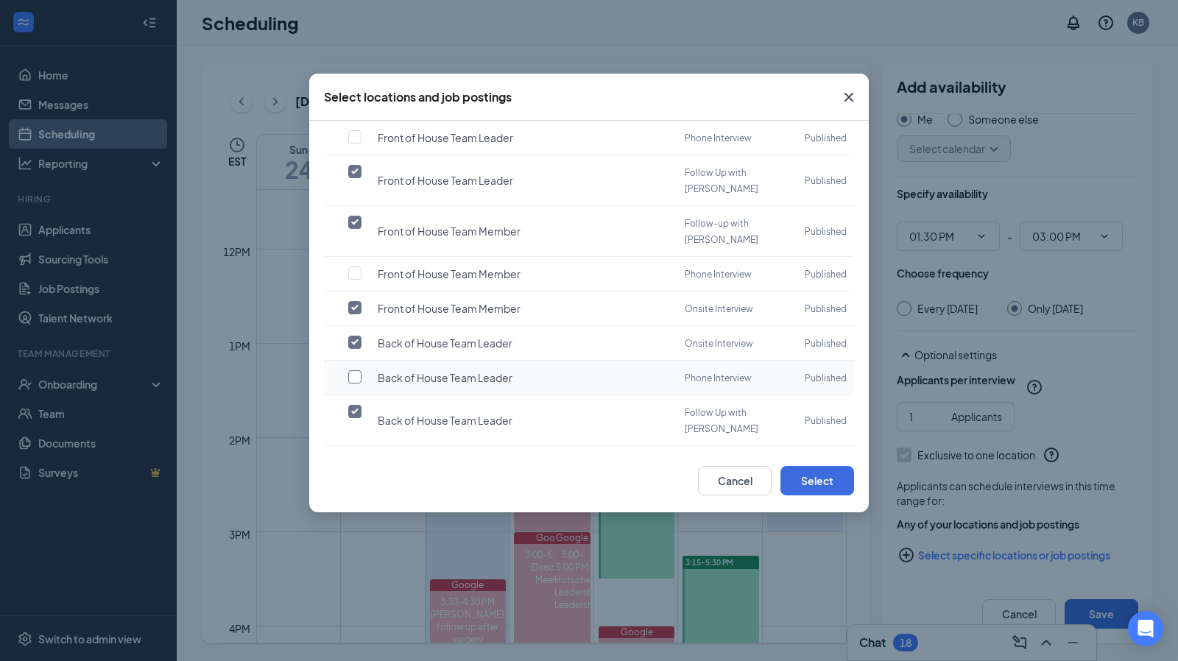
scroll to position [317, 0]
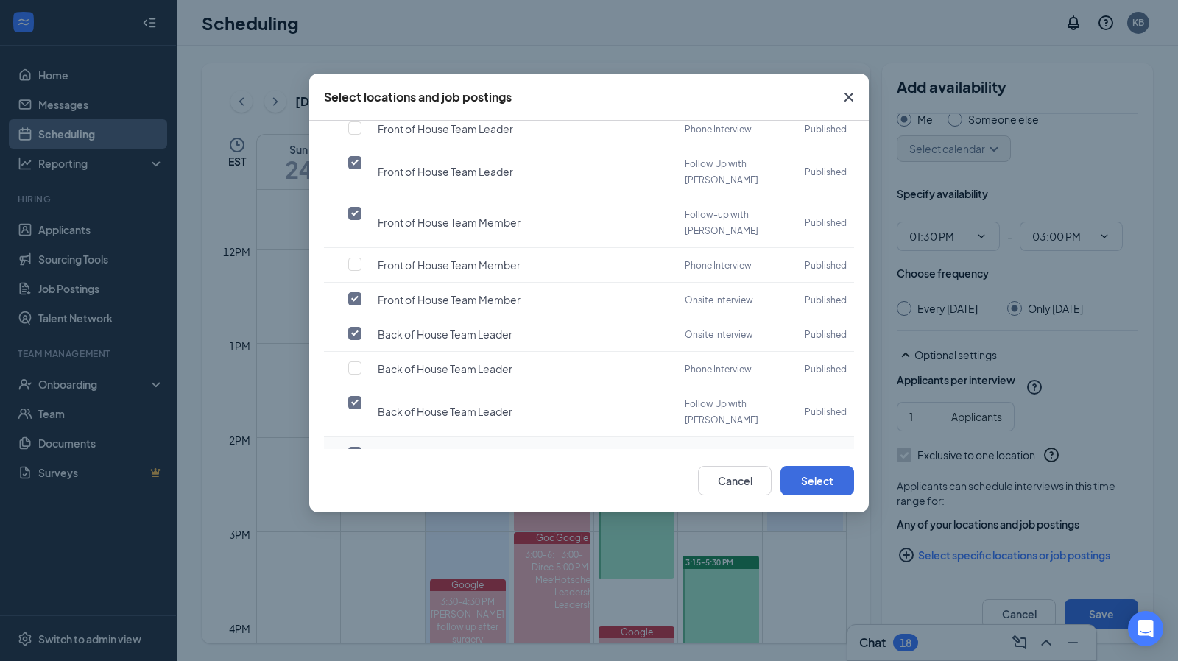
click at [356, 447] on input "checkbox" at bounding box center [354, 453] width 13 height 13
checkbox input "false"
click at [353, 516] on input "checkbox" at bounding box center [354, 522] width 13 height 13
checkbox input "false"
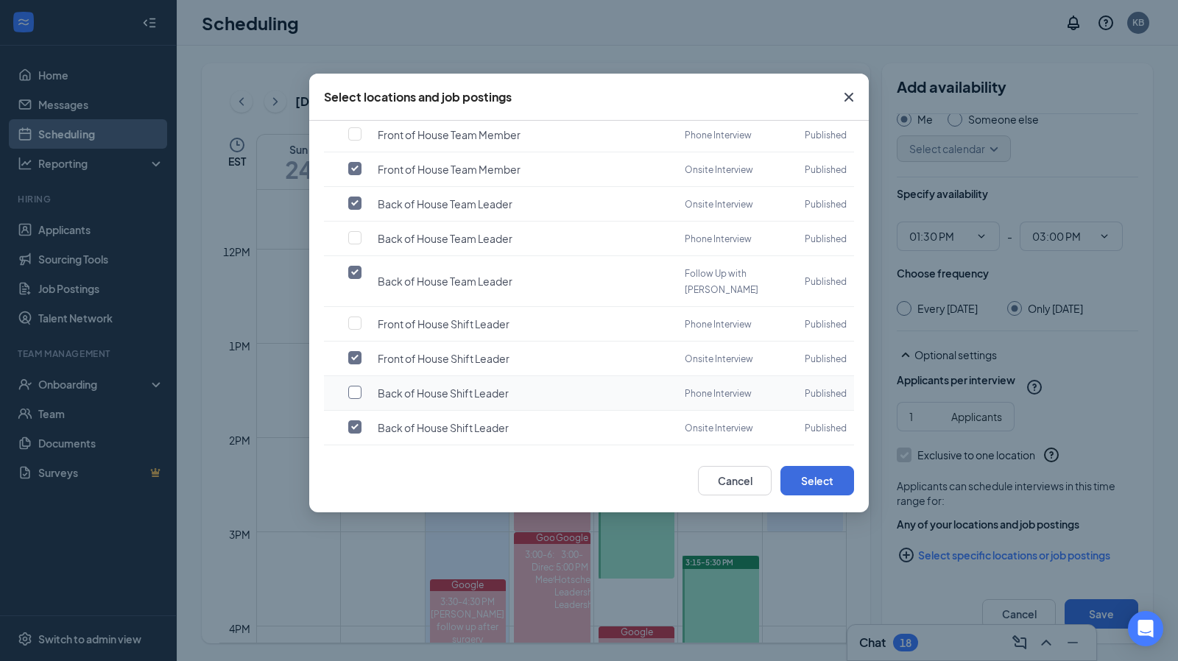
scroll to position [450, 0]
click at [358, 503] on input "checkbox" at bounding box center [354, 509] width 13 height 13
checkbox input "false"
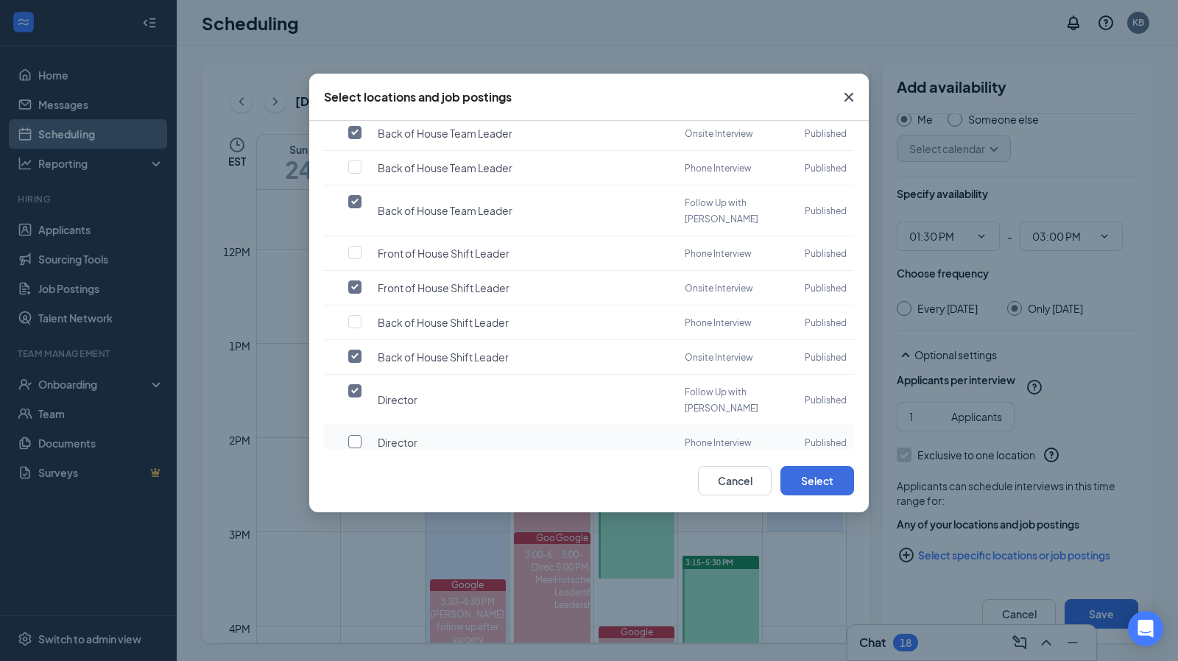
scroll to position [544, 0]
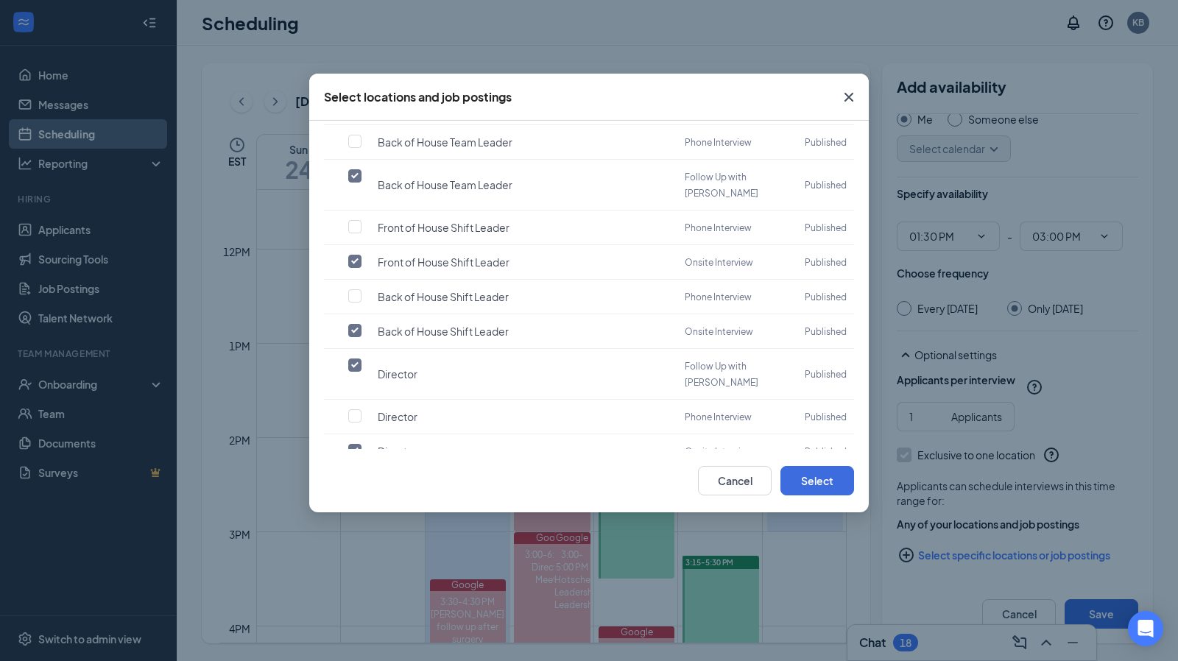
click at [358, 478] on input "checkbox" at bounding box center [354, 484] width 13 height 13
checkbox input "false"
click at [803, 476] on button "Select" at bounding box center [817, 480] width 74 height 29
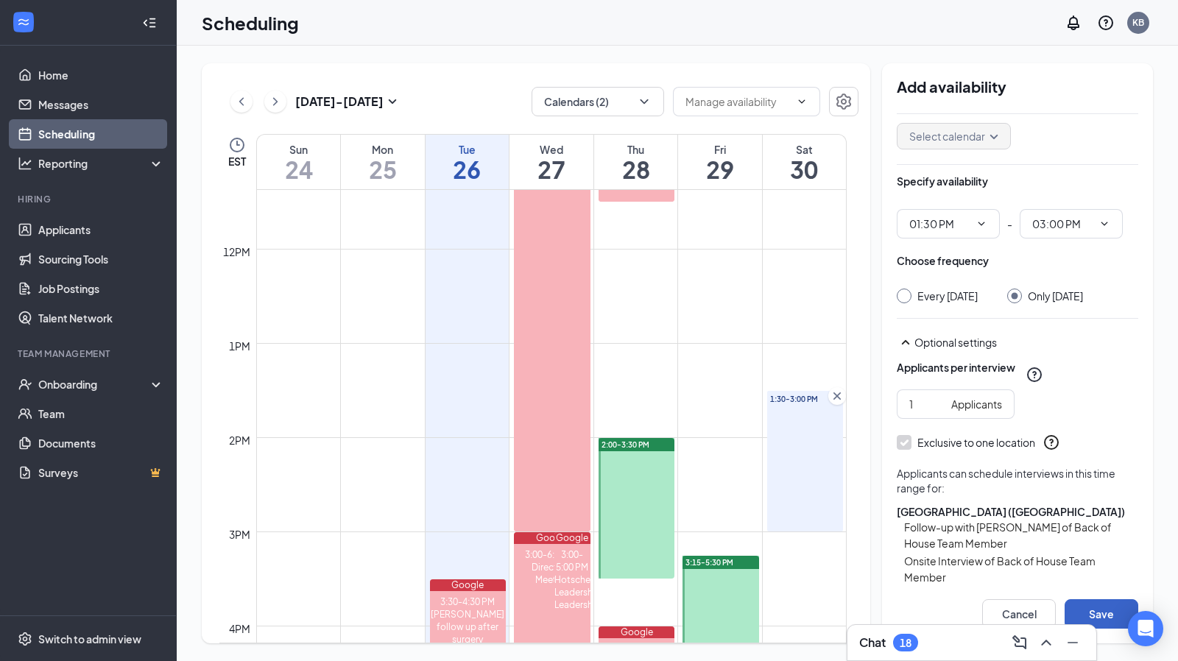
click at [1109, 613] on button "Save" at bounding box center [1101, 613] width 74 height 29
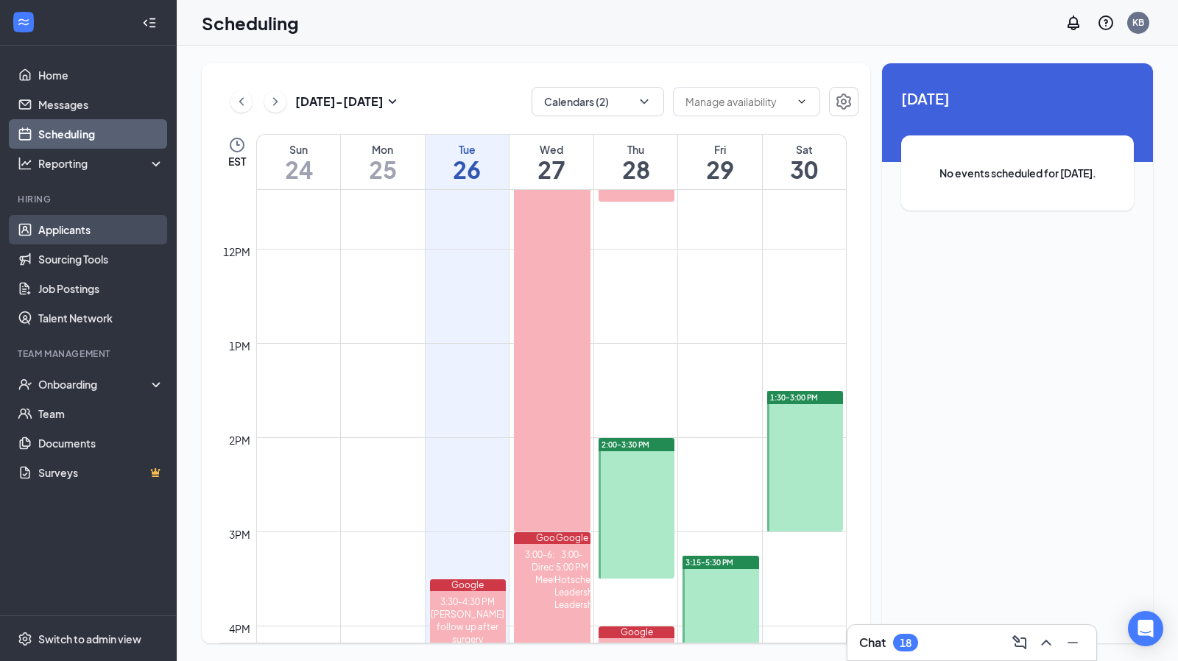
click at [38, 232] on link "Applicants" at bounding box center [101, 229] width 126 height 29
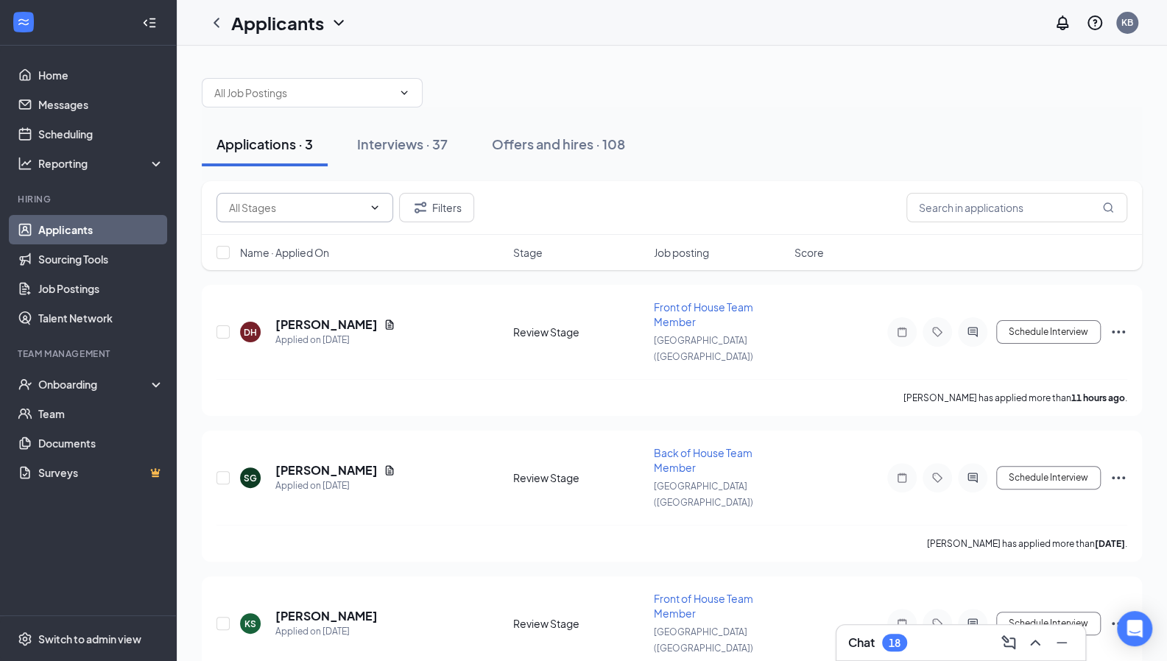
click at [317, 212] on input "text" at bounding box center [296, 207] width 134 height 16
click at [1028, 205] on input "text" at bounding box center [1016, 207] width 221 height 29
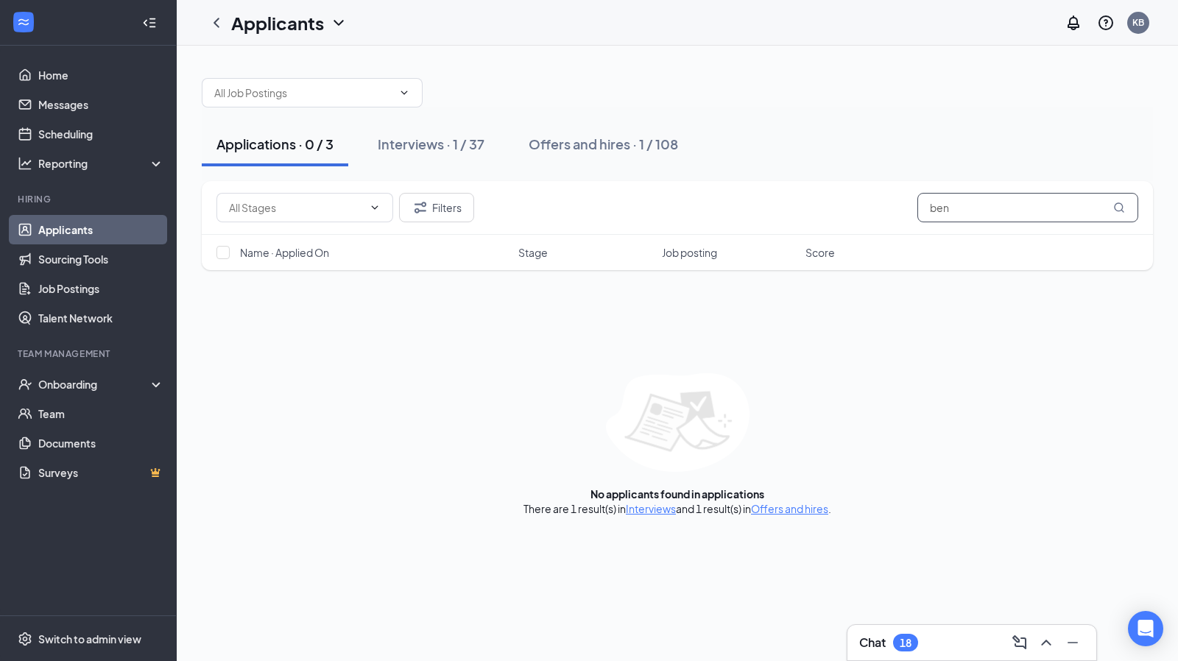
type input "ben"
click at [662, 515] on div "Applications · 0 / 3 Interviews · 1 / 37 Offers and hires · 1 / 108 Filters ben…" at bounding box center [677, 290] width 1001 height 488
click at [661, 512] on link "Interviews" at bounding box center [651, 508] width 50 height 13
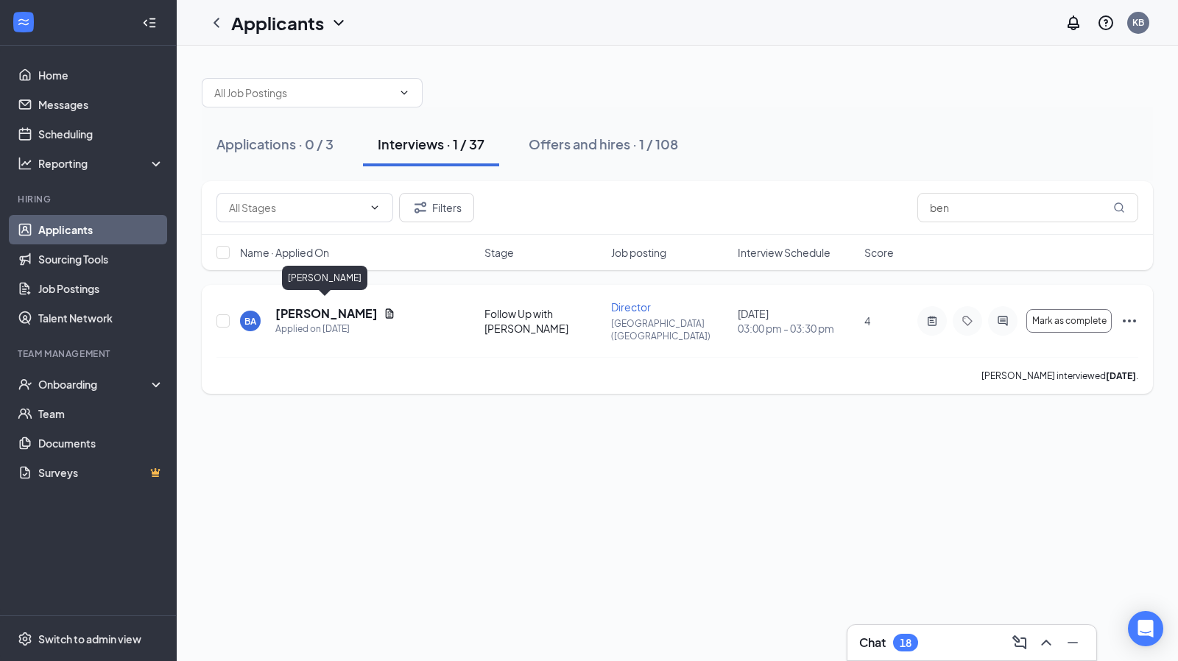
click at [308, 307] on h5 "[PERSON_NAME]" at bounding box center [326, 313] width 102 height 16
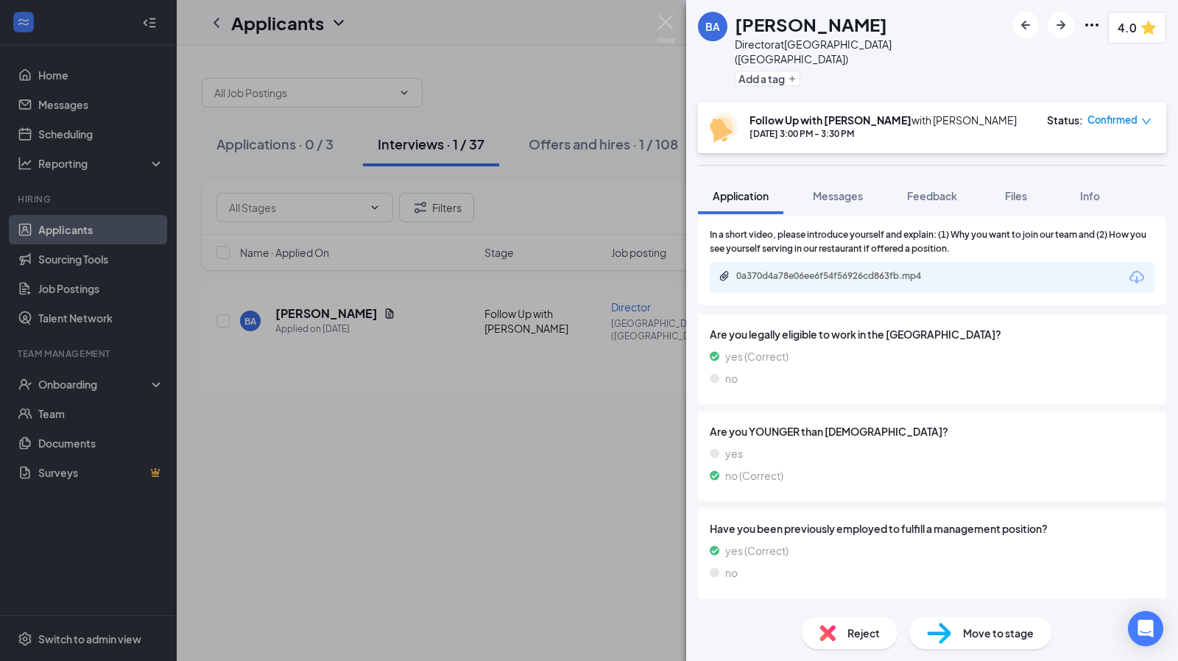
scroll to position [1534, 0]
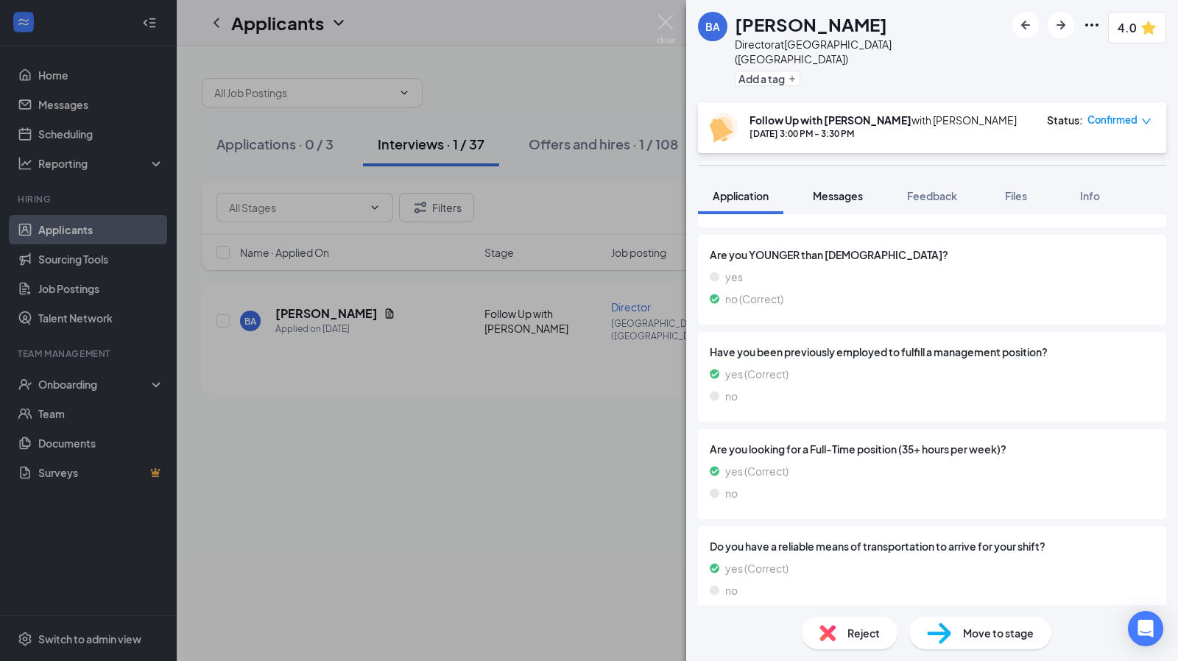
click at [842, 189] on span "Messages" at bounding box center [838, 195] width 50 height 13
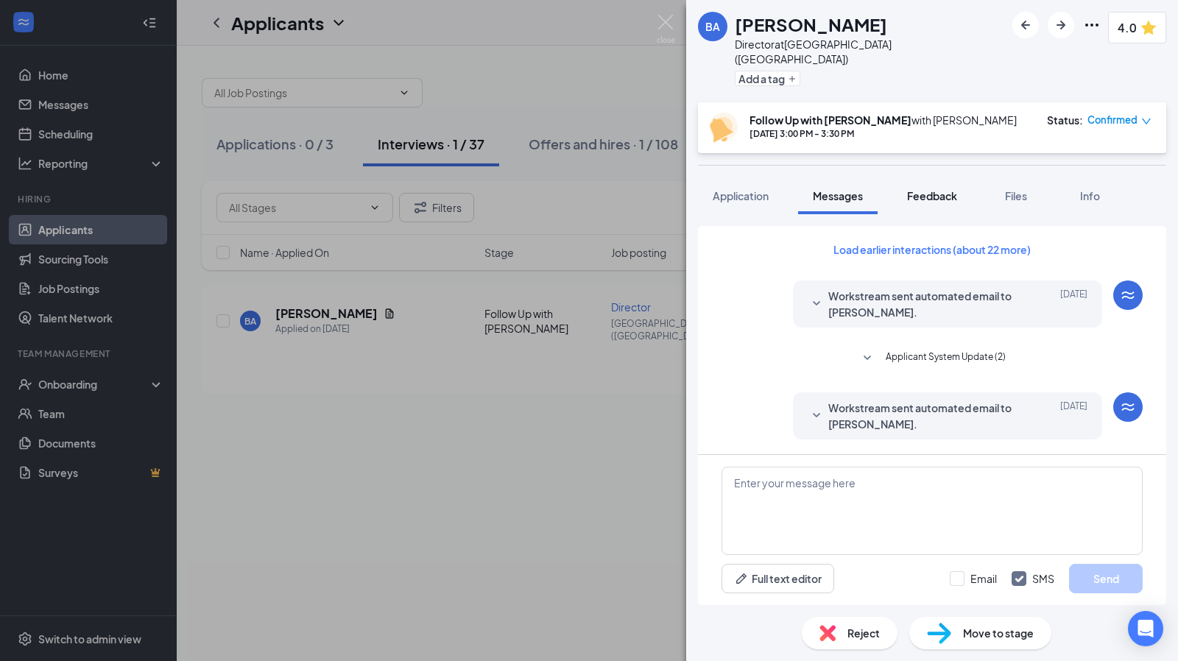
click at [939, 189] on span "Feedback" at bounding box center [932, 195] width 50 height 13
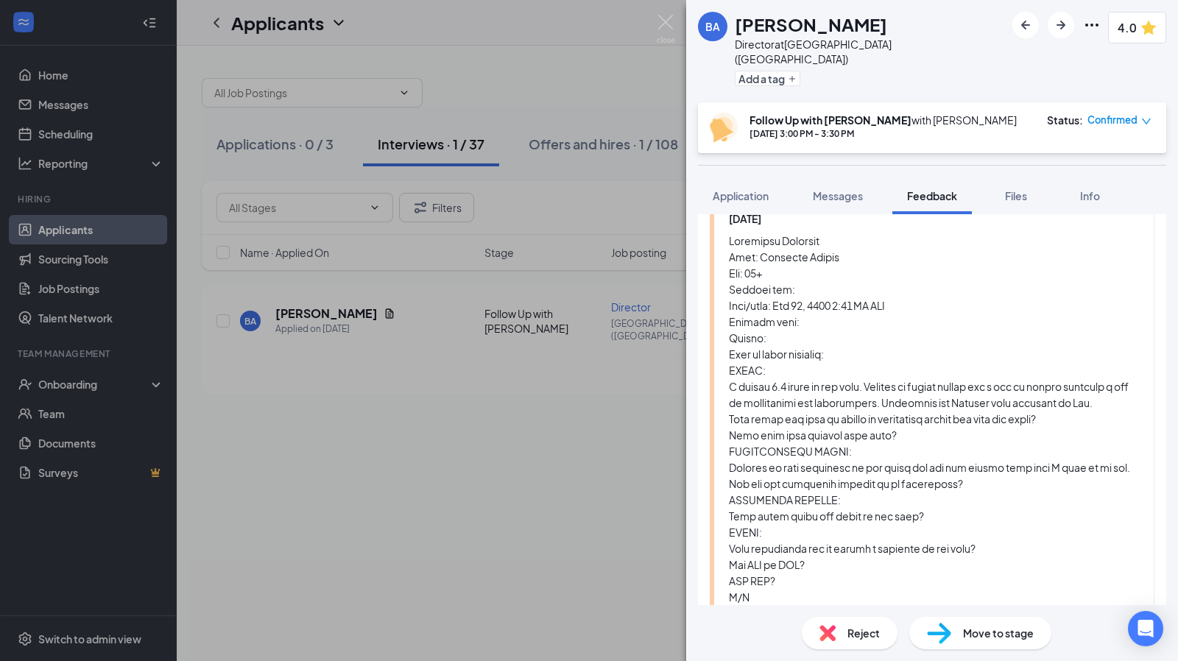
scroll to position [3968, 0]
click at [596, 361] on div "BA [PERSON_NAME] Director at [GEOGRAPHIC_DATA] ([GEOGRAPHIC_DATA]) Add a tag 4.…" at bounding box center [589, 330] width 1178 height 661
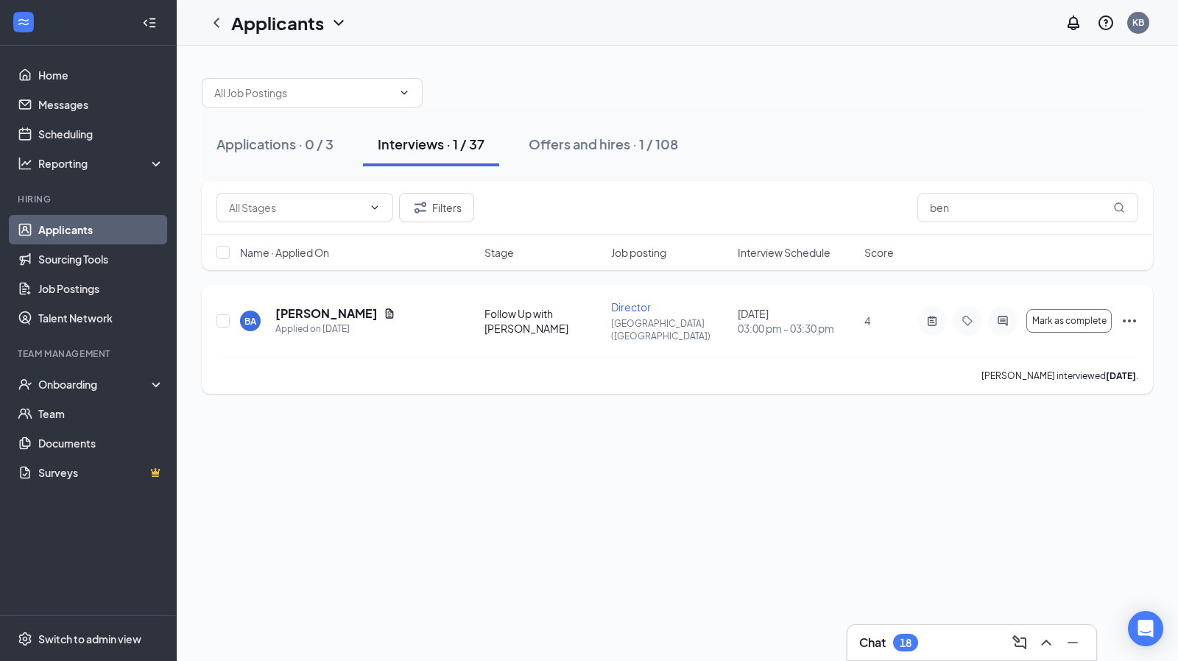
click at [289, 307] on h5 "[PERSON_NAME]" at bounding box center [326, 313] width 102 height 16
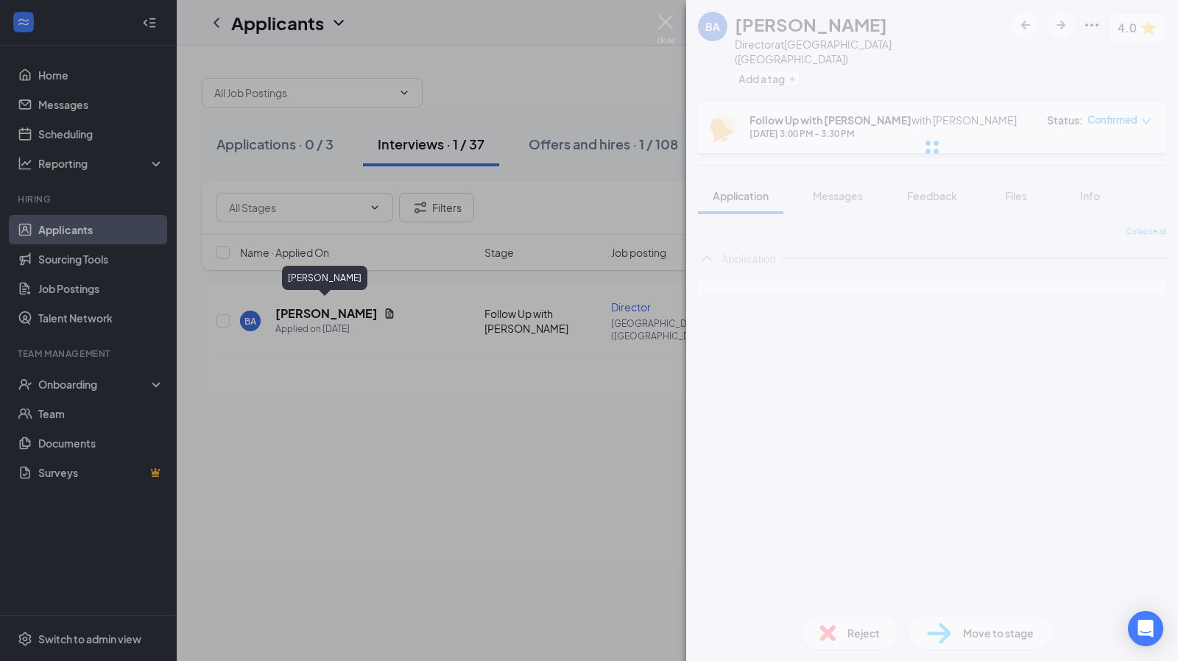
click at [315, 309] on div "BA [PERSON_NAME] Director at [GEOGRAPHIC_DATA] ([GEOGRAPHIC_DATA]) Add a tag 4.…" at bounding box center [589, 330] width 1178 height 661
click at [358, 544] on div "Applications · 0 / 3 Interviews · 1 / 37 Offers and hires · 1 / 108 Filters ben…" at bounding box center [677, 353] width 1001 height 615
